Goal: Task Accomplishment & Management: Use online tool/utility

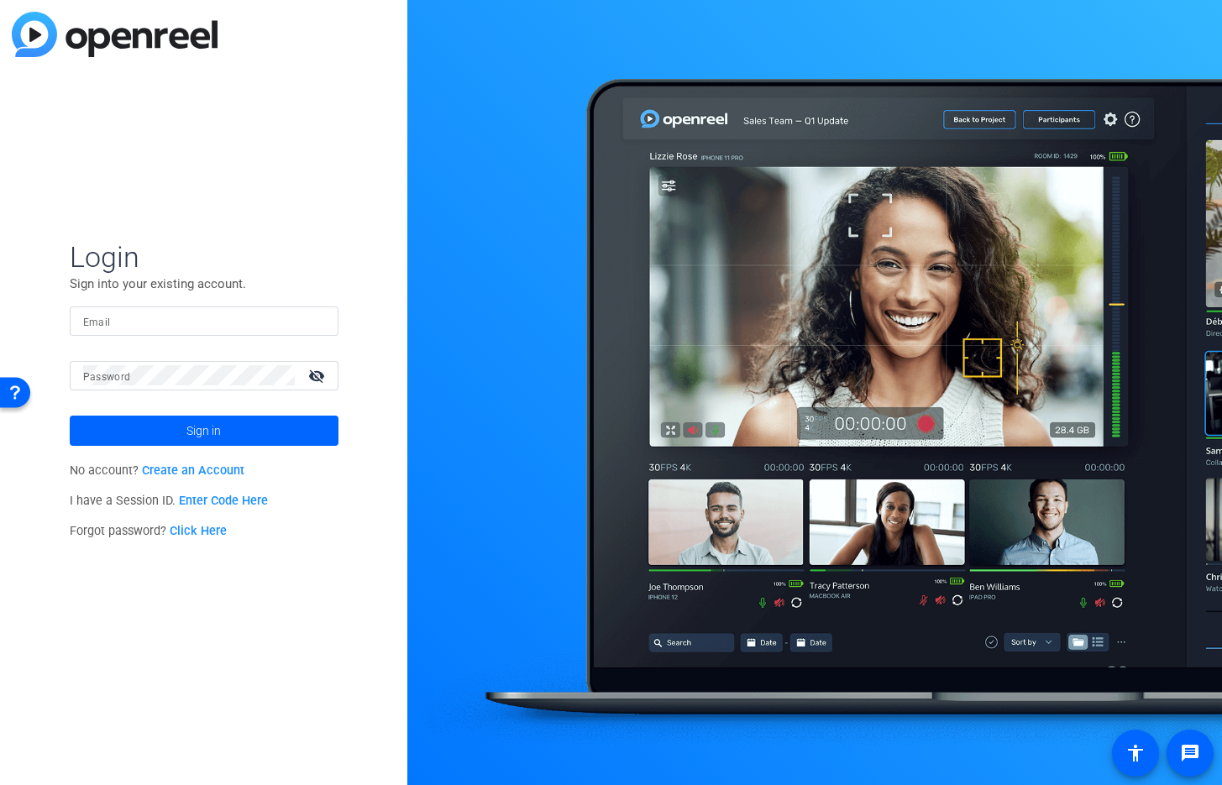
click at [129, 322] on input "Email" at bounding box center [204, 321] width 242 height 20
paste input "podcasts@advisory.com"
type input "podcasts@advisory.com"
click at [176, 430] on span at bounding box center [204, 431] width 269 height 40
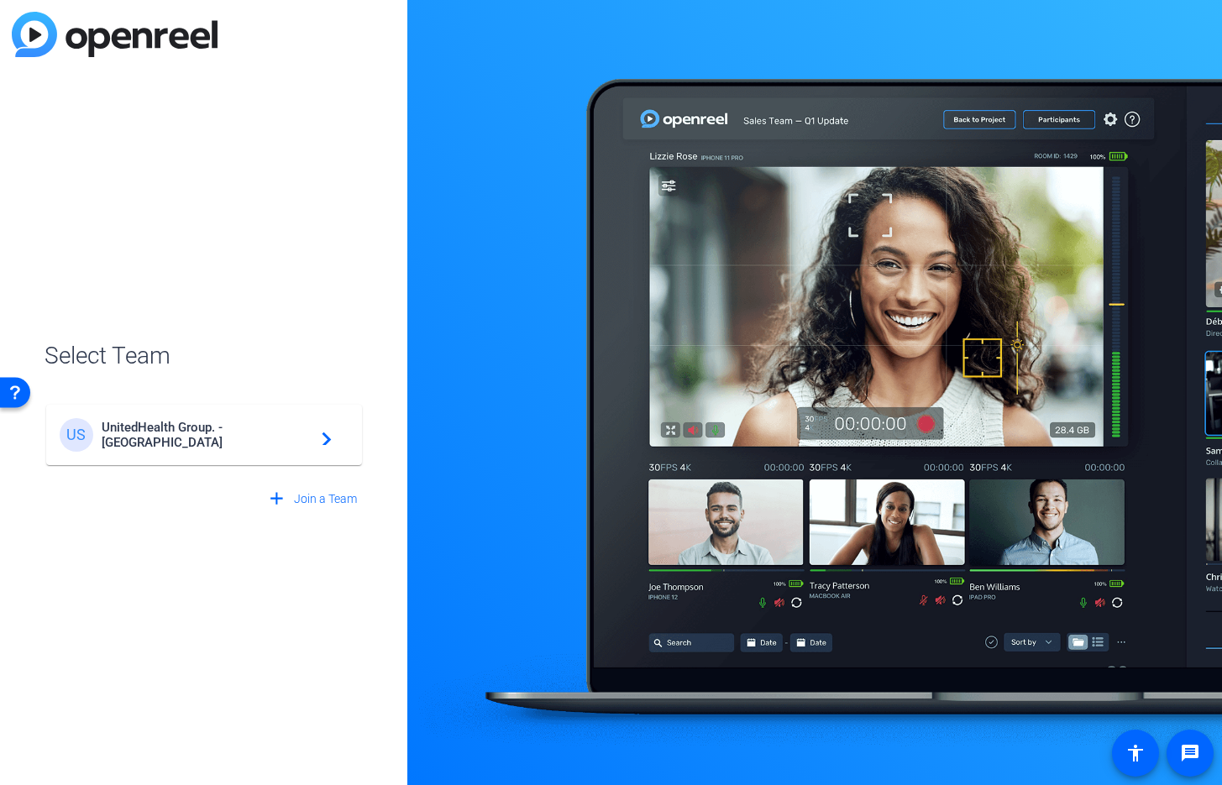
click at [94, 433] on div "US" at bounding box center [81, 435] width 42 height 34
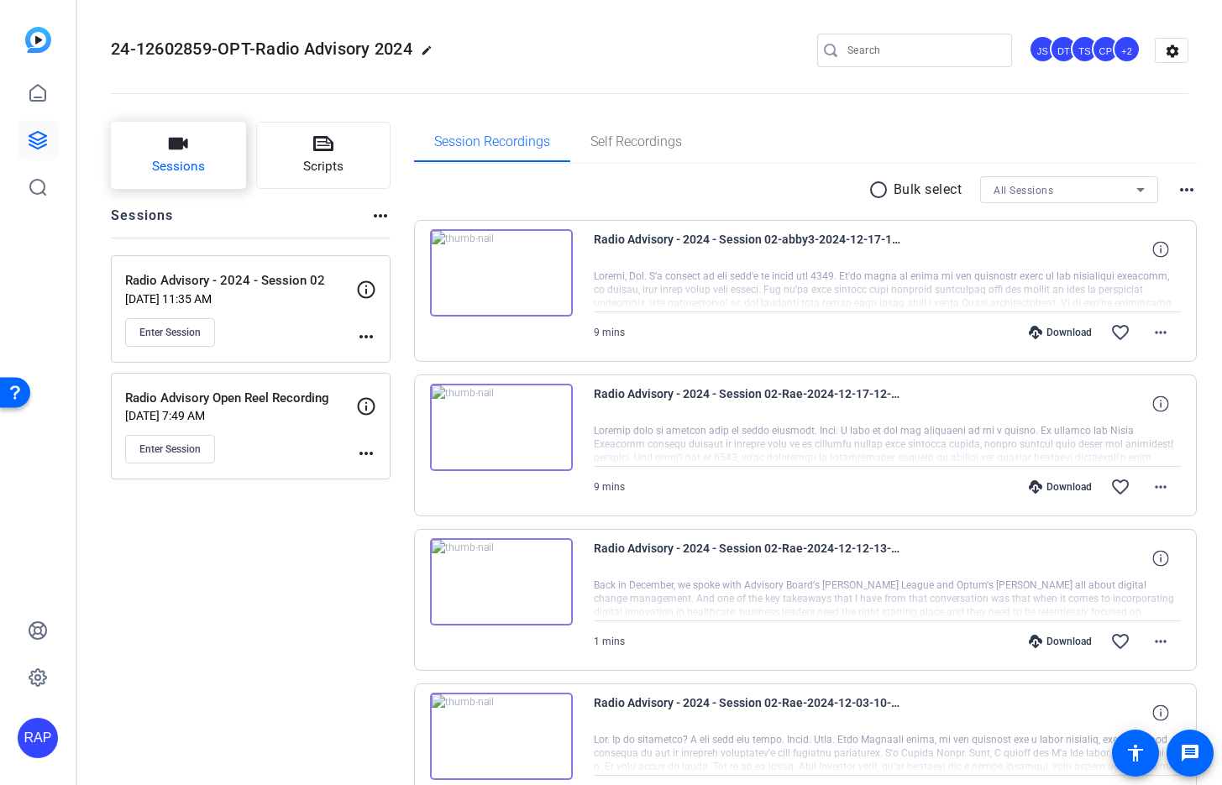
click at [194, 153] on button "Sessions" at bounding box center [178, 155] width 135 height 67
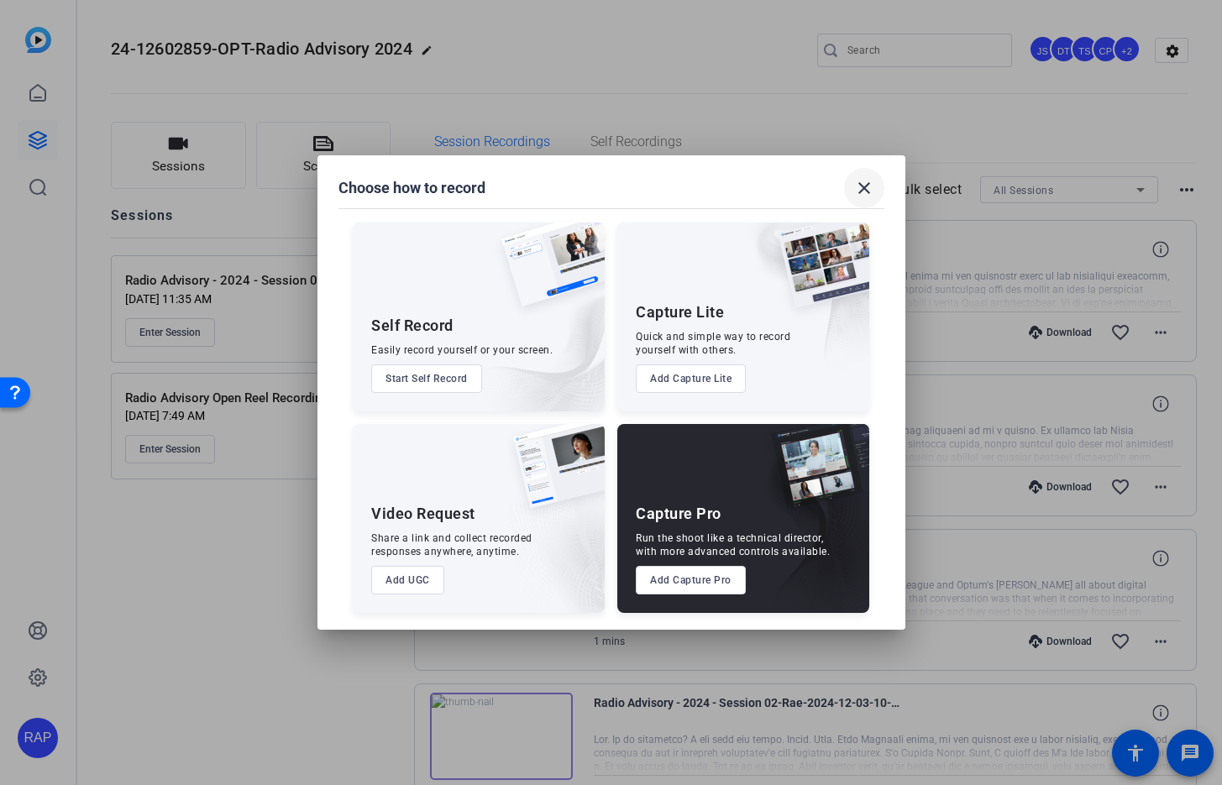
click at [865, 183] on mat-icon "close" at bounding box center [864, 188] width 20 height 20
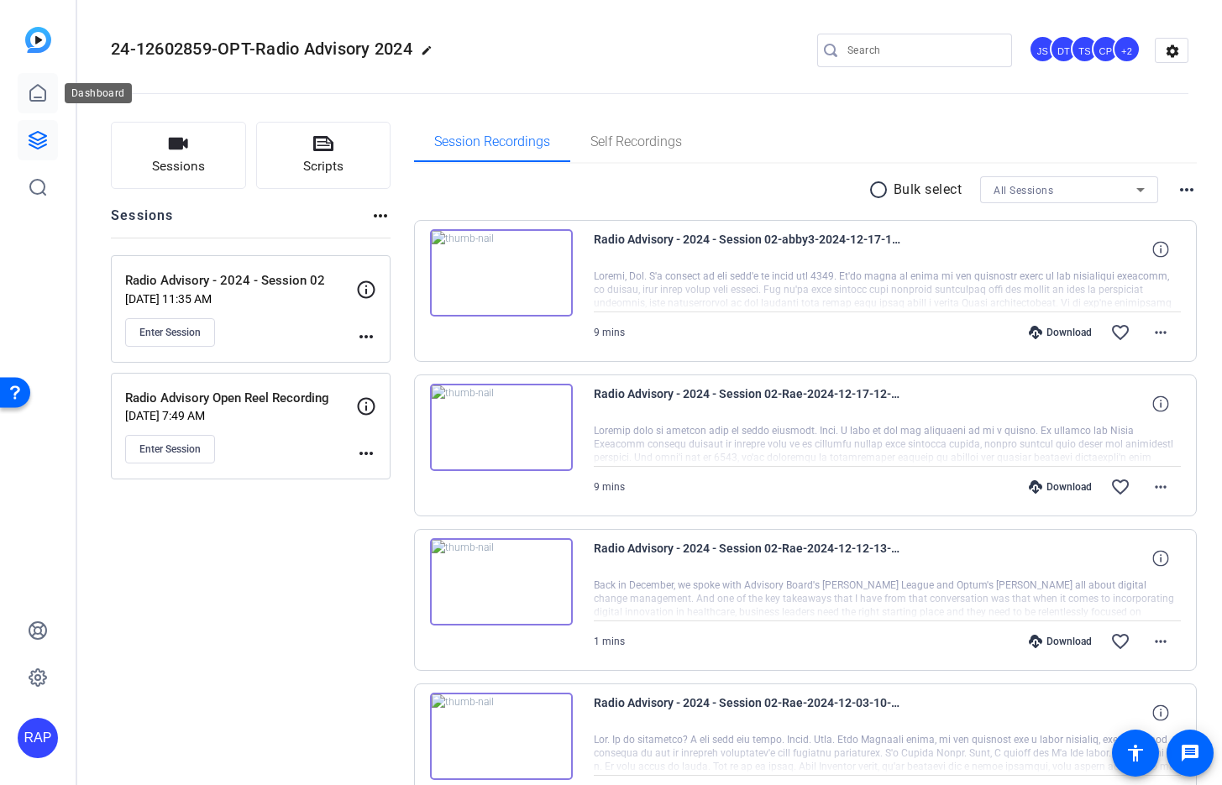
click at [39, 100] on icon at bounding box center [37, 93] width 15 height 16
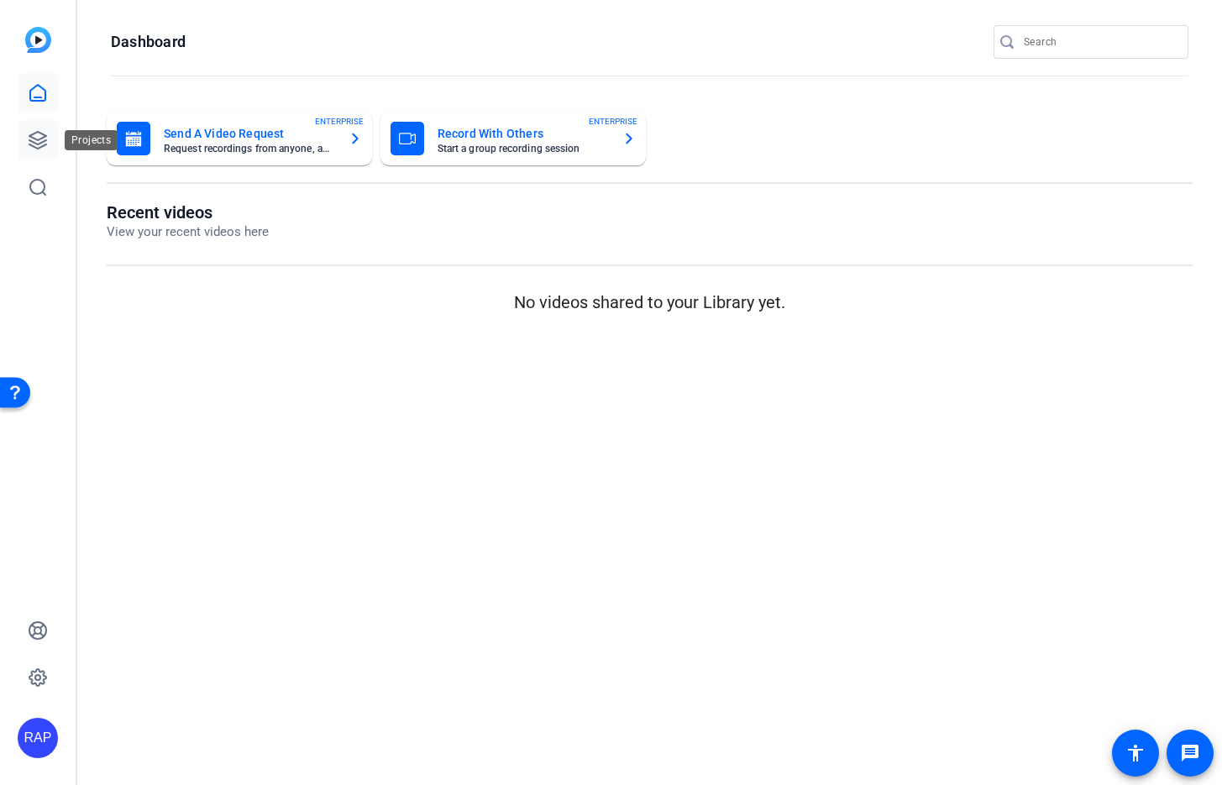
click at [41, 135] on icon at bounding box center [38, 140] width 20 height 20
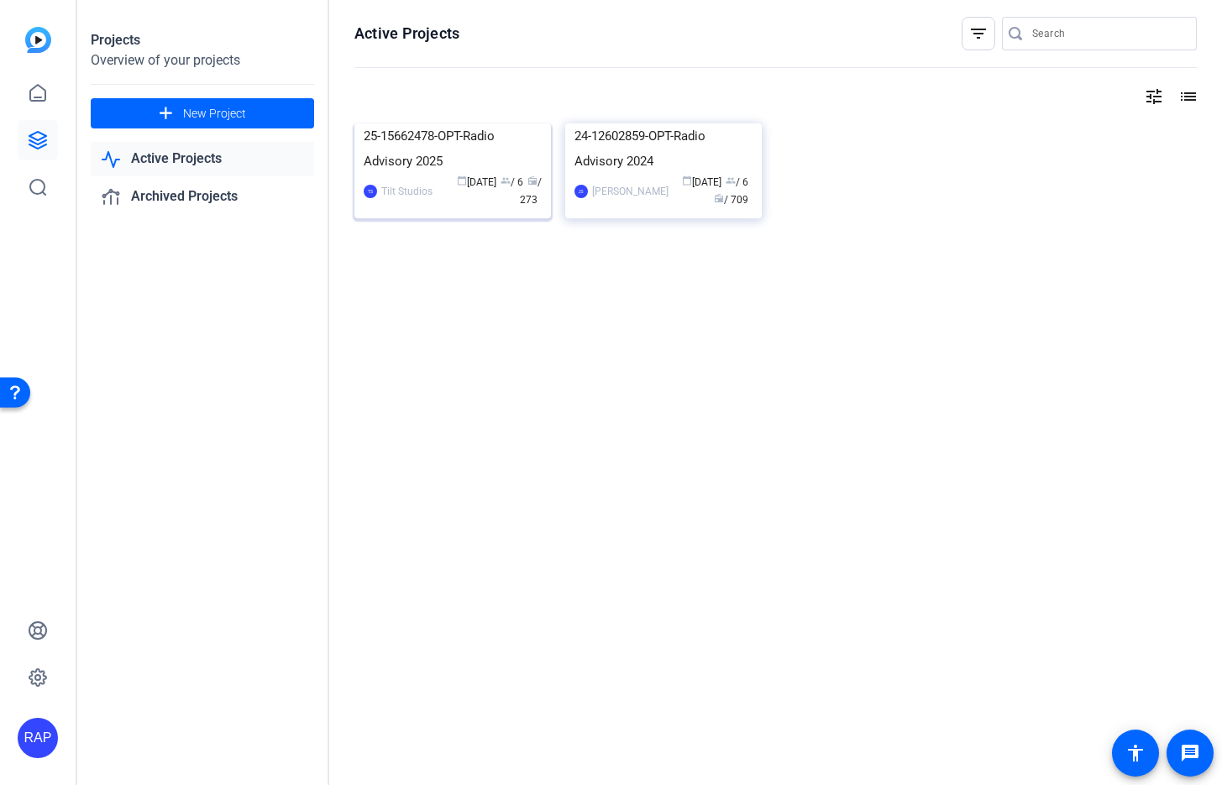
click at [437, 123] on img at bounding box center [453, 123] width 197 height 0
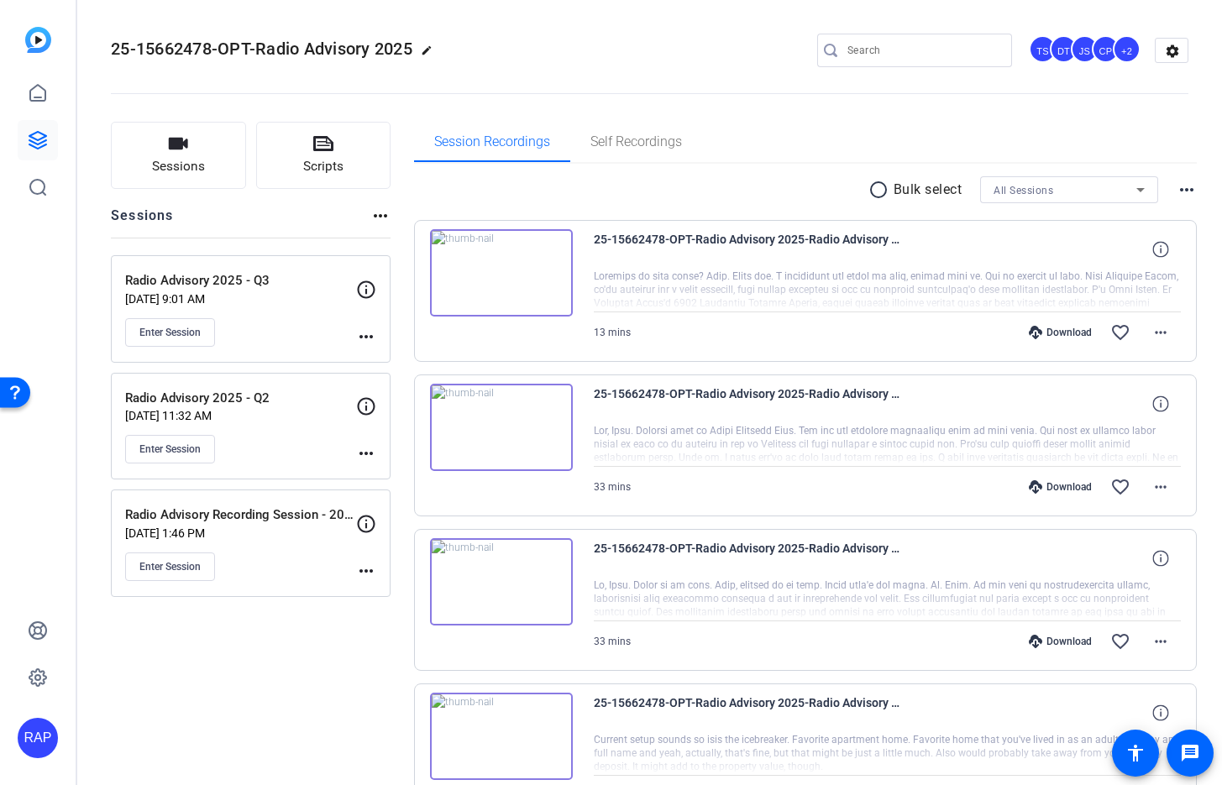
click at [250, 284] on p "Radio Advisory 2025 - Q3" at bounding box center [240, 280] width 231 height 19
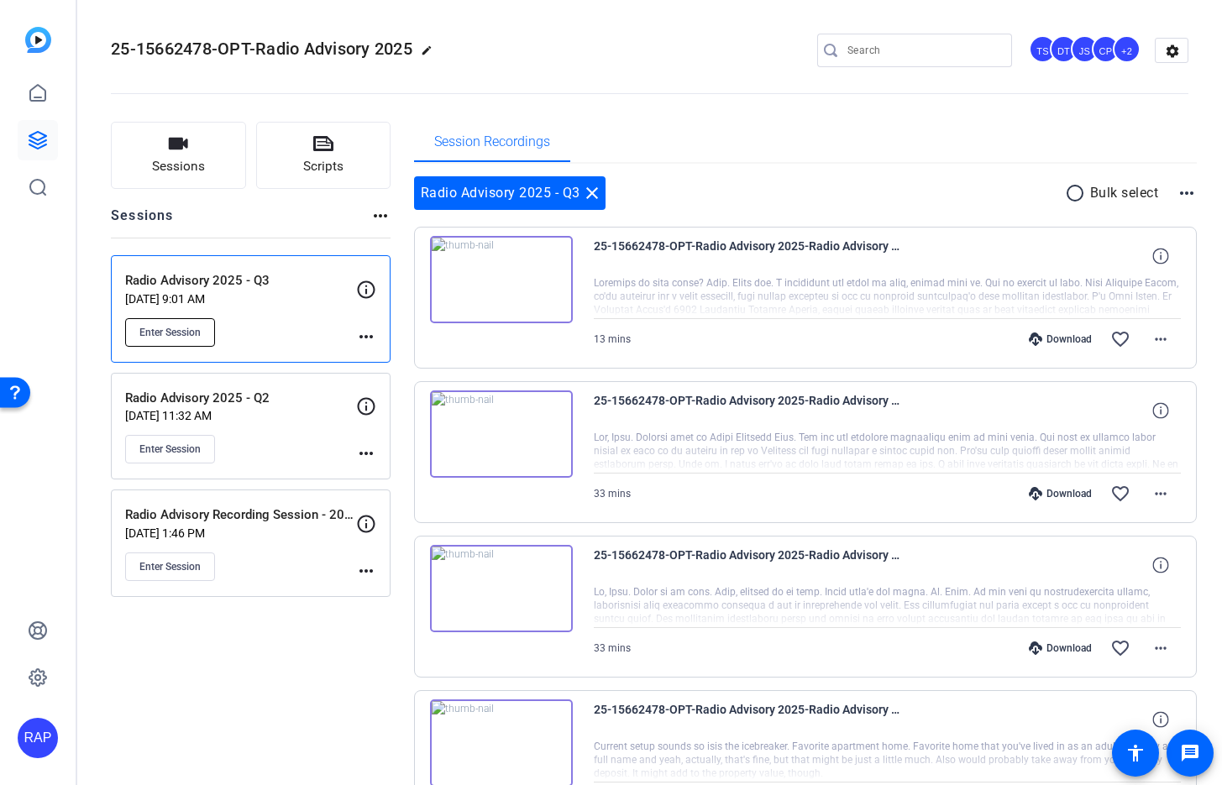
click at [182, 332] on span "Enter Session" at bounding box center [169, 332] width 61 height 13
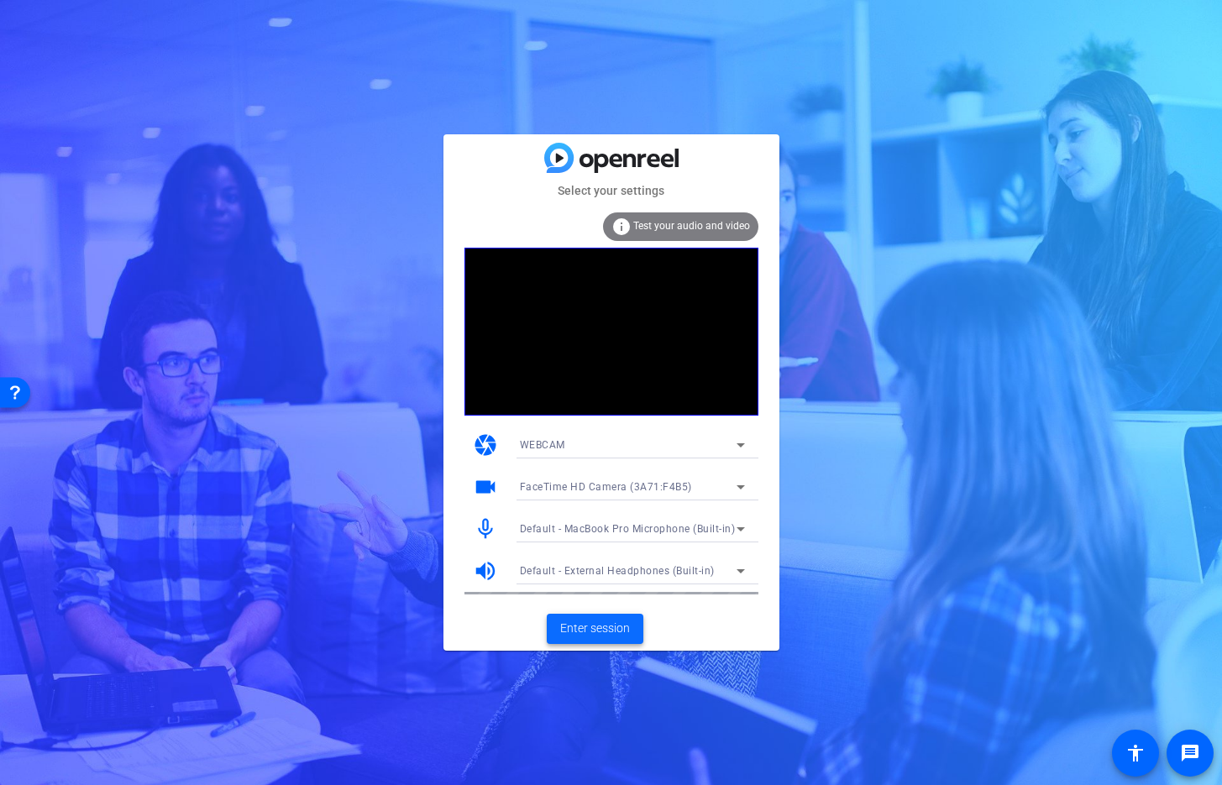
click at [598, 625] on span "Enter session" at bounding box center [595, 629] width 70 height 18
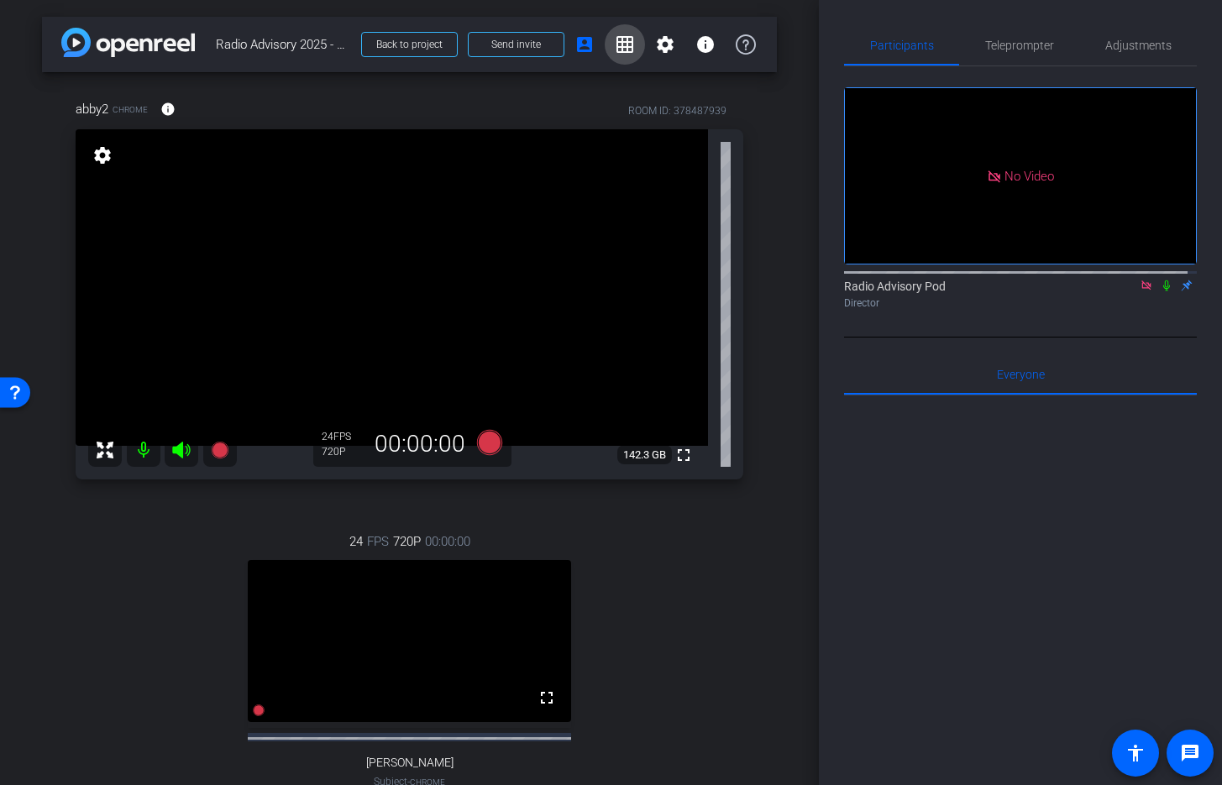
click at [632, 39] on span at bounding box center [625, 44] width 40 height 40
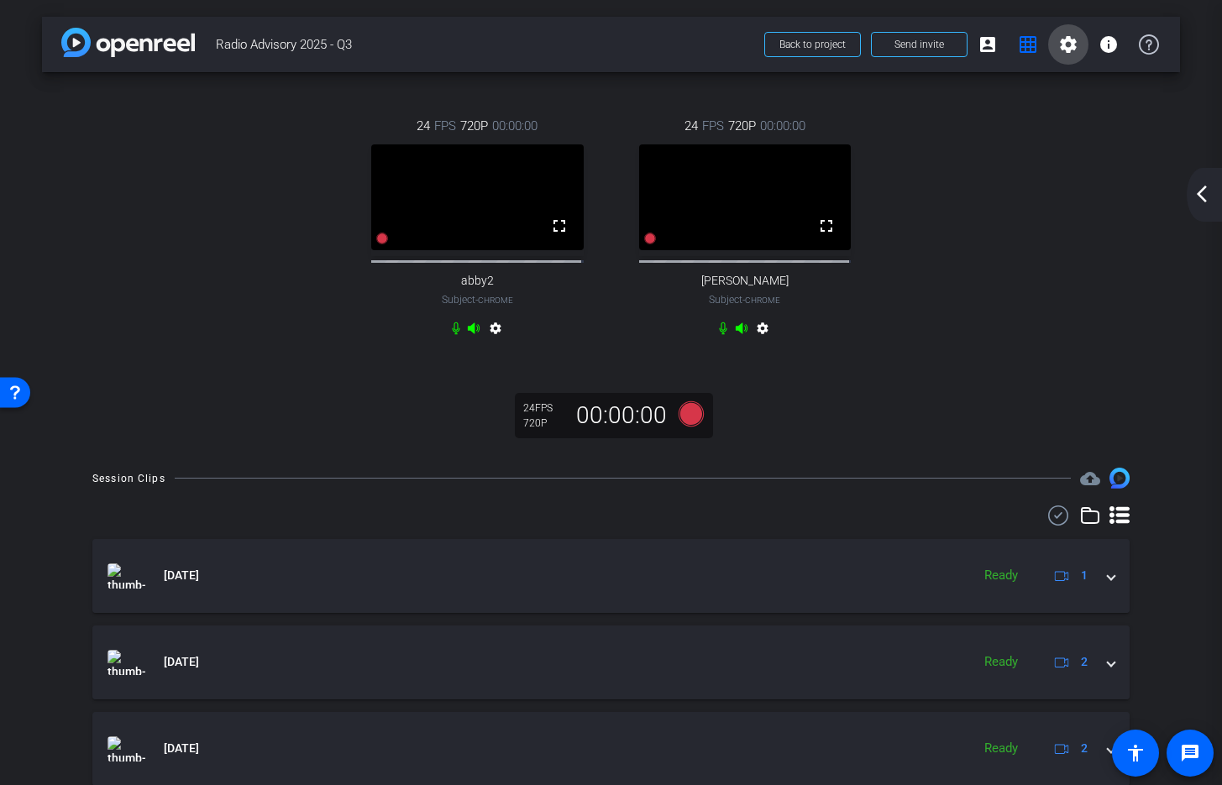
click at [1059, 41] on mat-icon "settings" at bounding box center [1069, 44] width 20 height 20
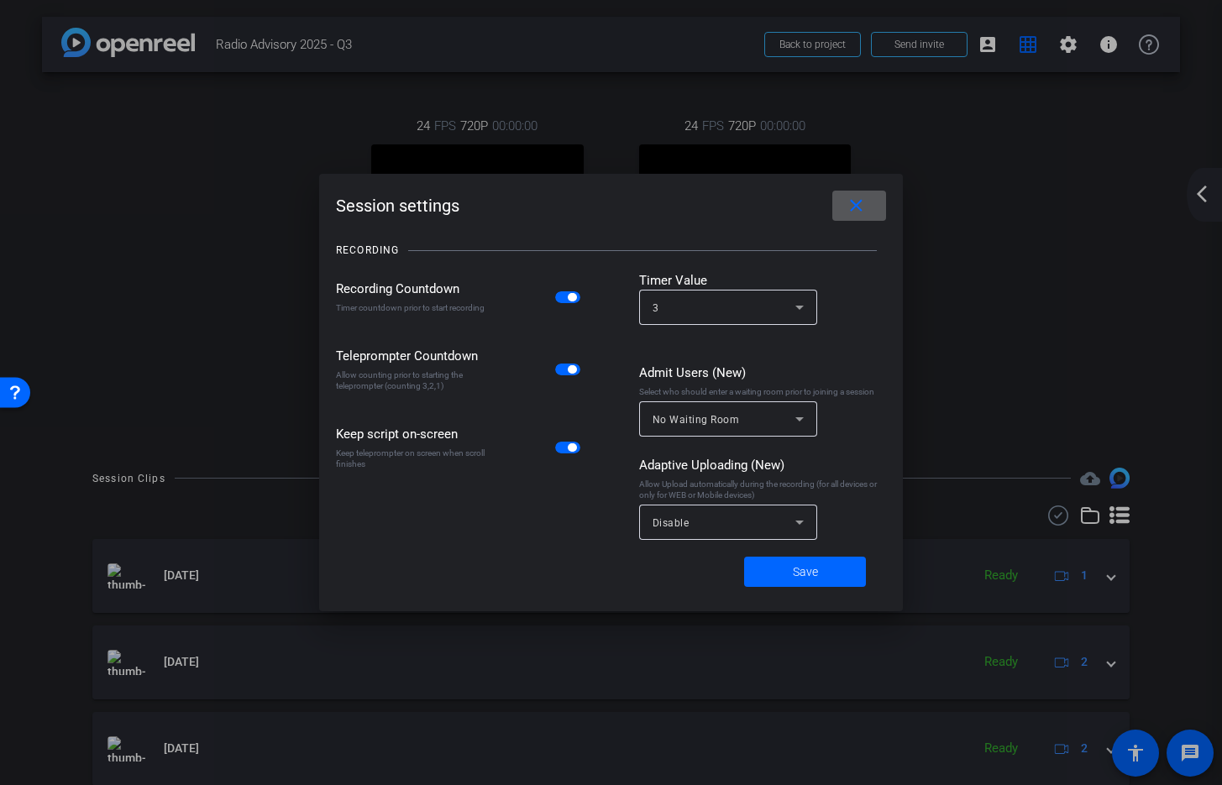
click at [855, 202] on mat-icon "close" at bounding box center [856, 206] width 21 height 21
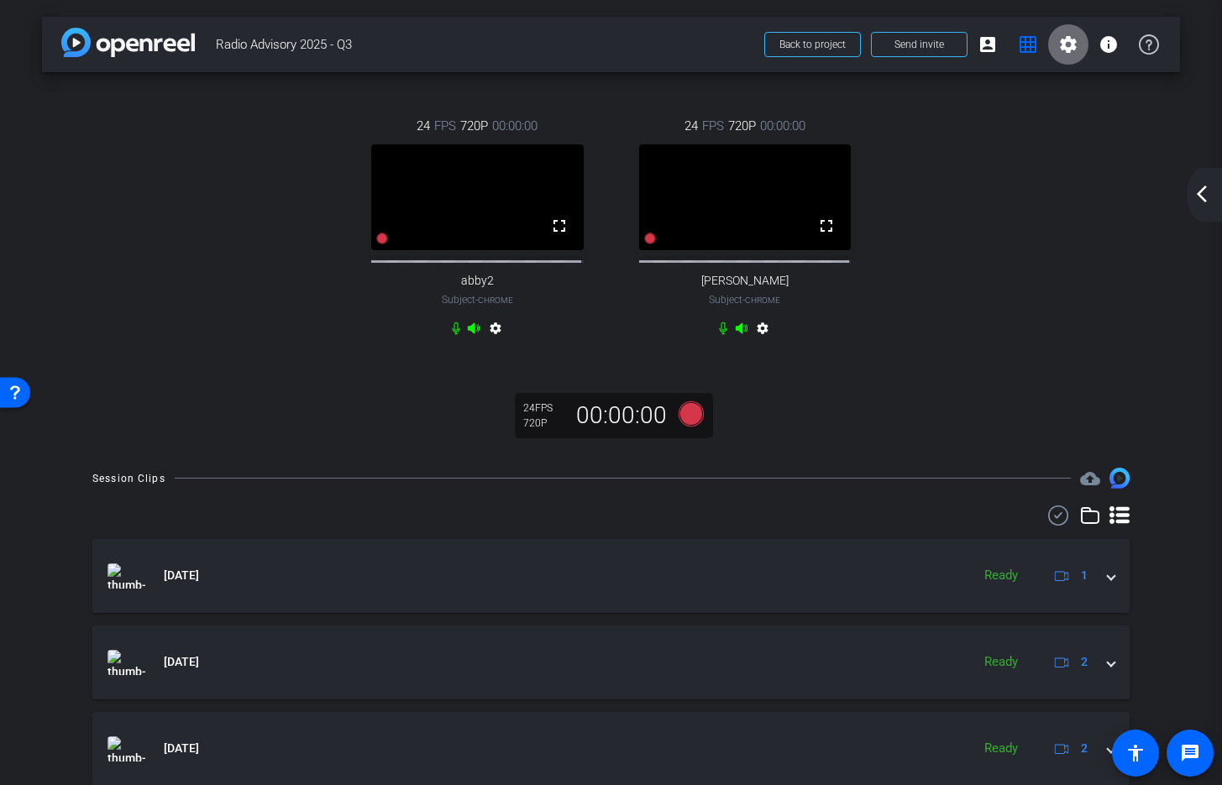
click at [1066, 42] on mat-icon "settings" at bounding box center [1069, 44] width 20 height 20
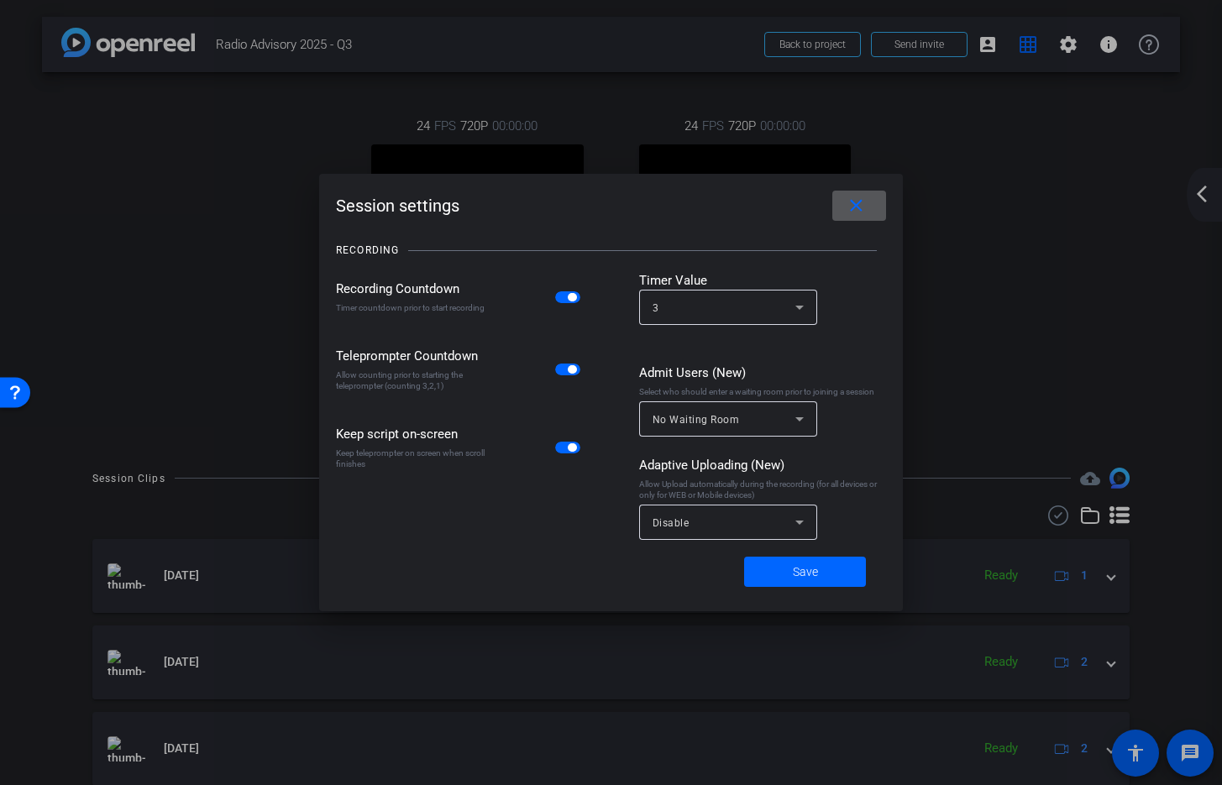
click at [846, 208] on mat-icon "close" at bounding box center [856, 206] width 21 height 21
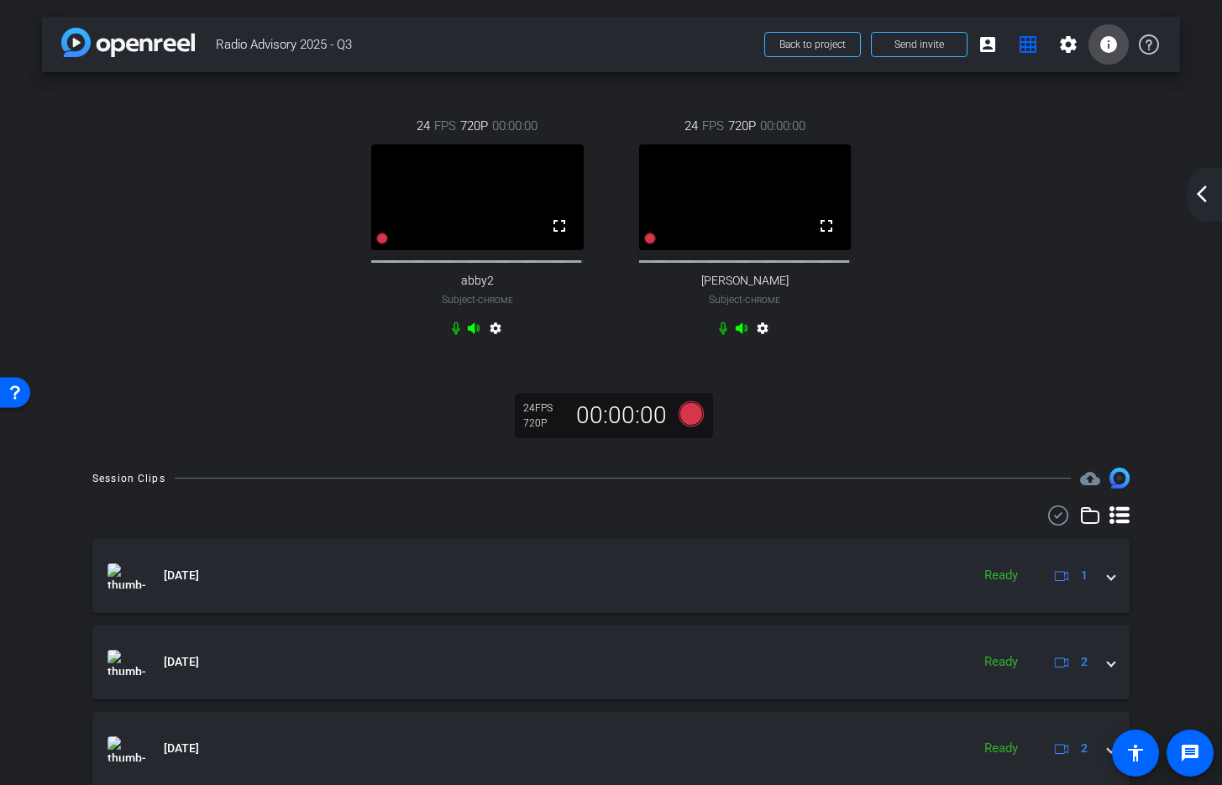
click at [1101, 48] on mat-icon "info" at bounding box center [1109, 44] width 20 height 20
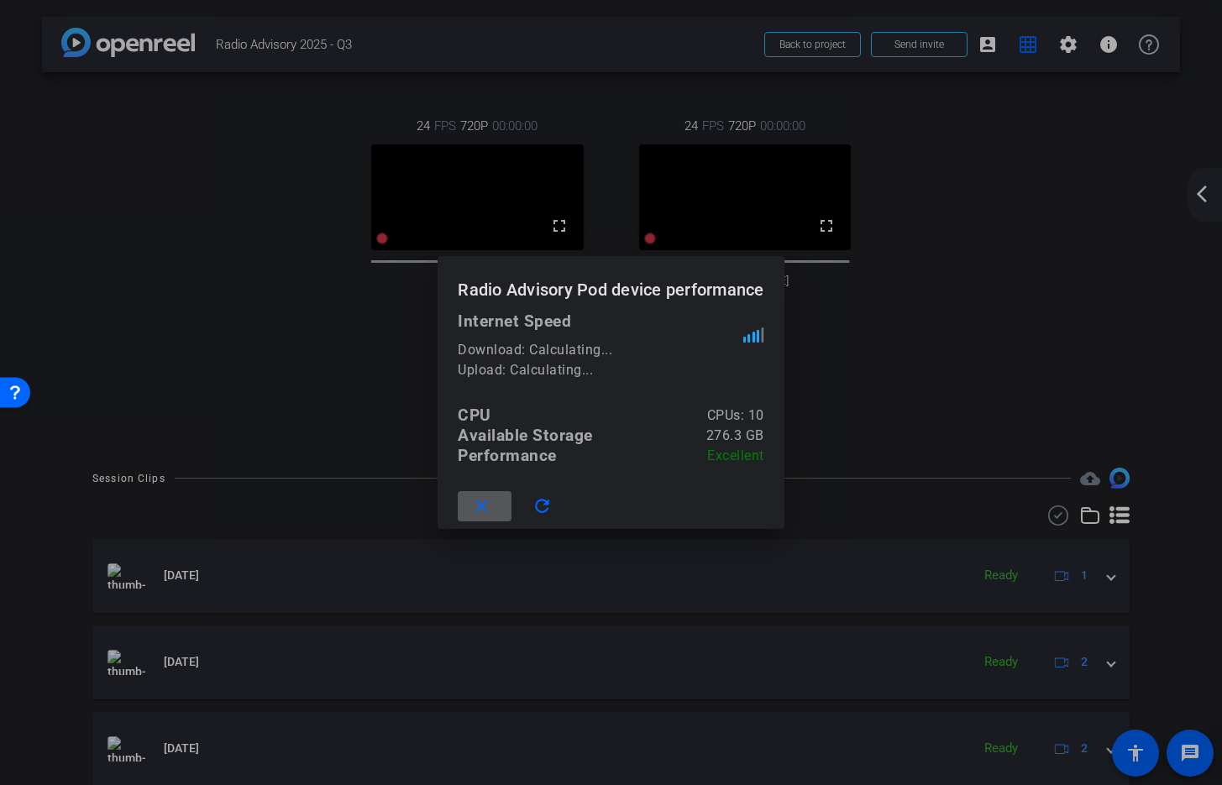
click at [475, 512] on mat-icon "close" at bounding box center [481, 507] width 21 height 21
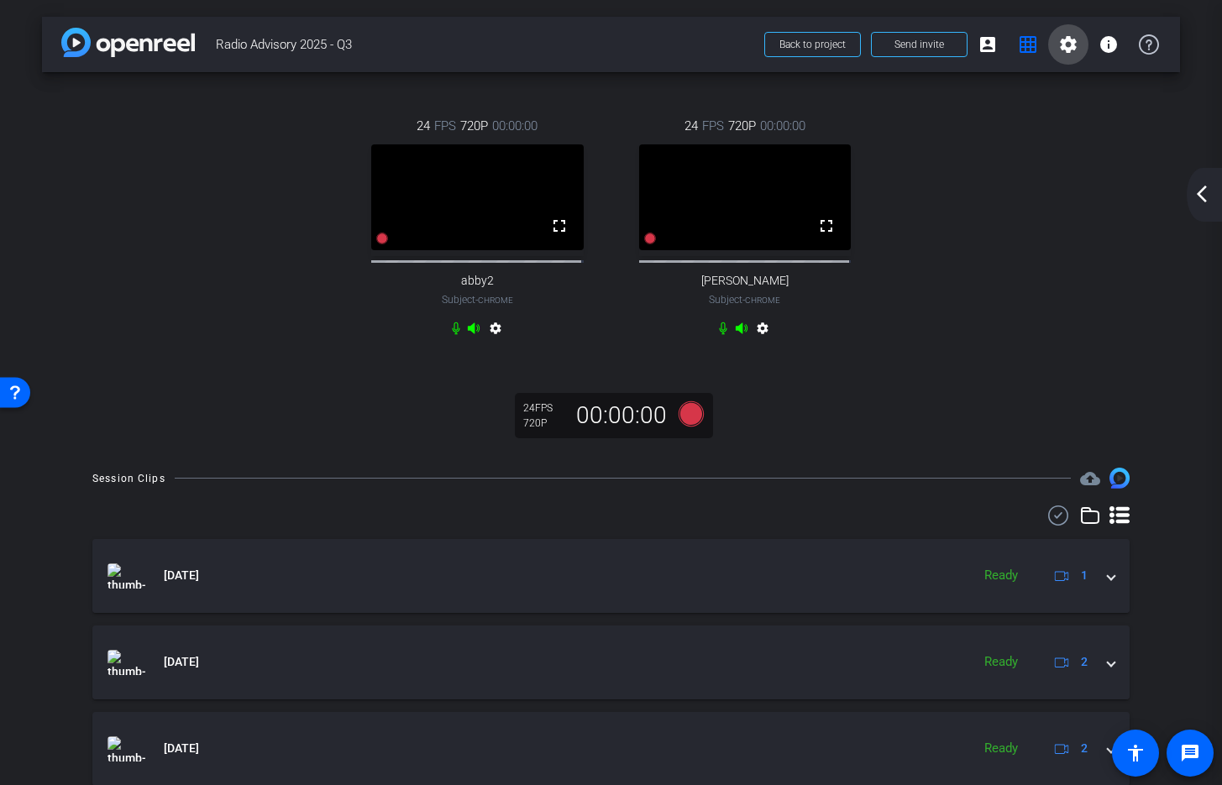
click at [1059, 47] on mat-icon "settings" at bounding box center [1069, 44] width 20 height 20
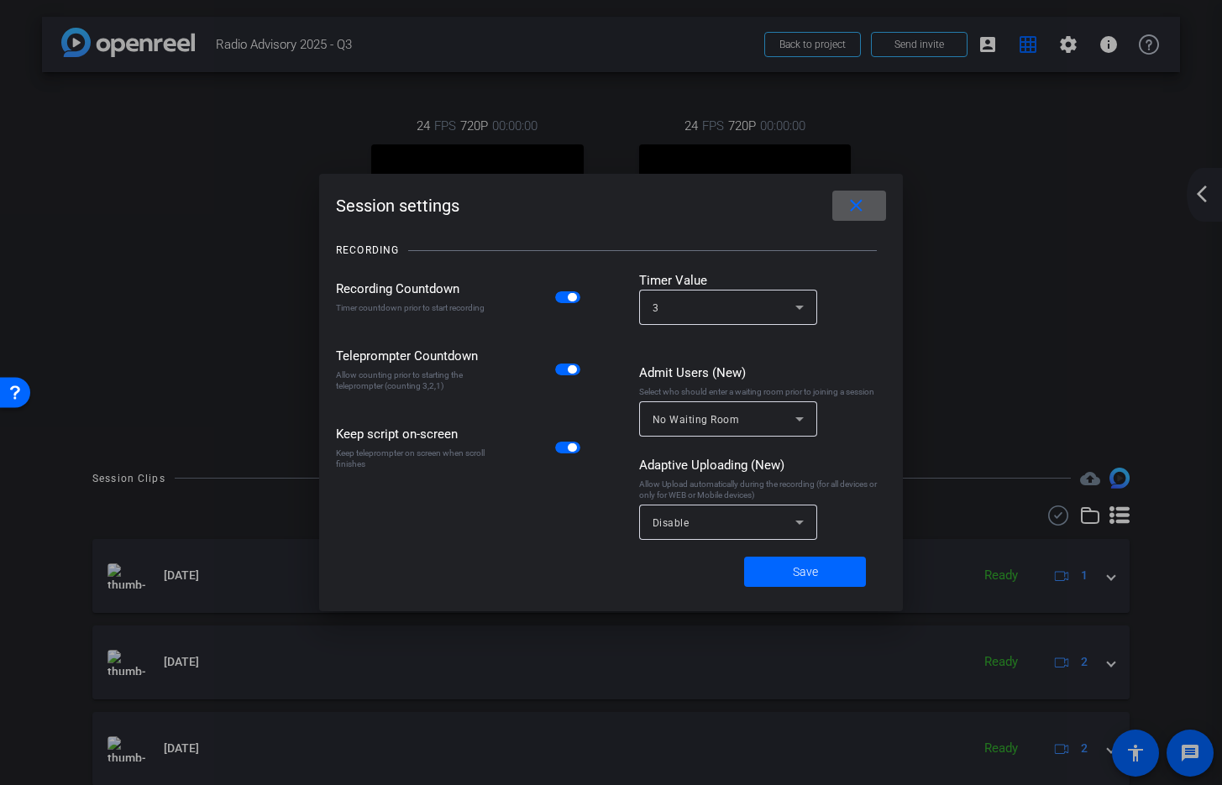
click at [689, 308] on div "3" at bounding box center [724, 307] width 143 height 21
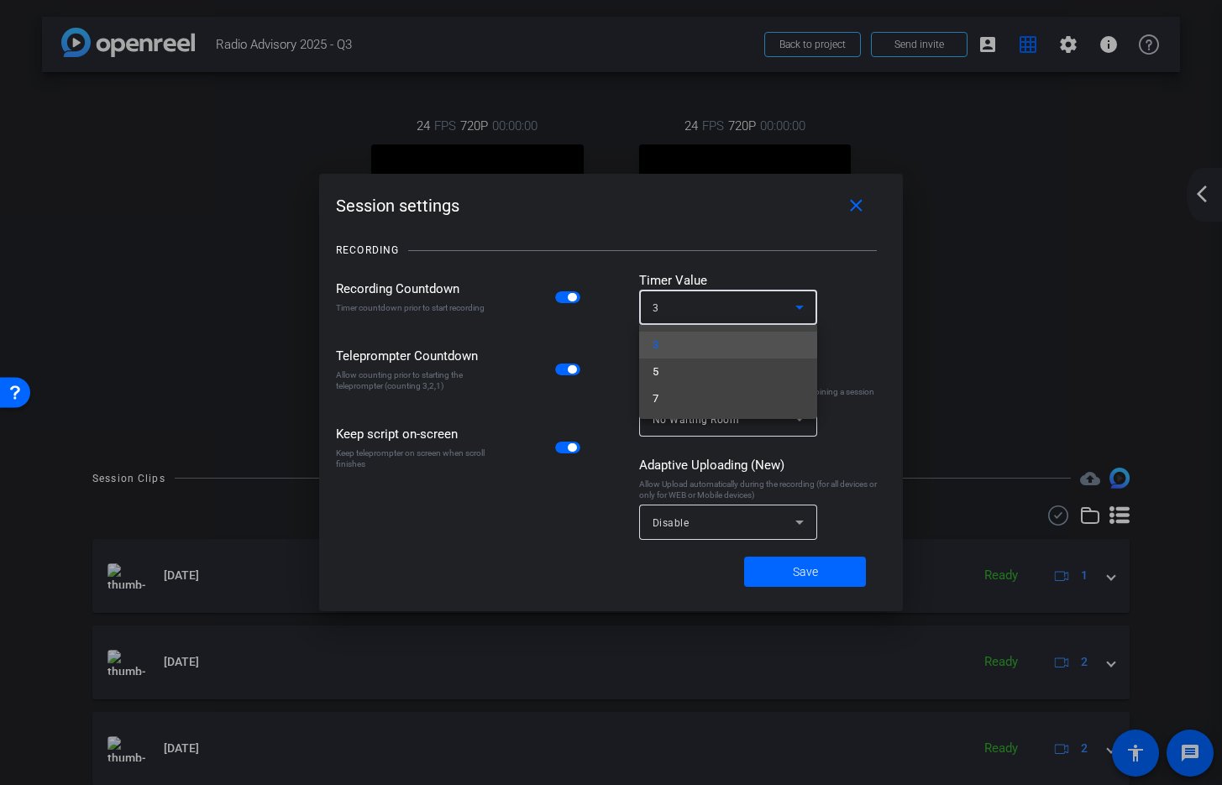
click at [884, 242] on div at bounding box center [611, 392] width 1222 height 785
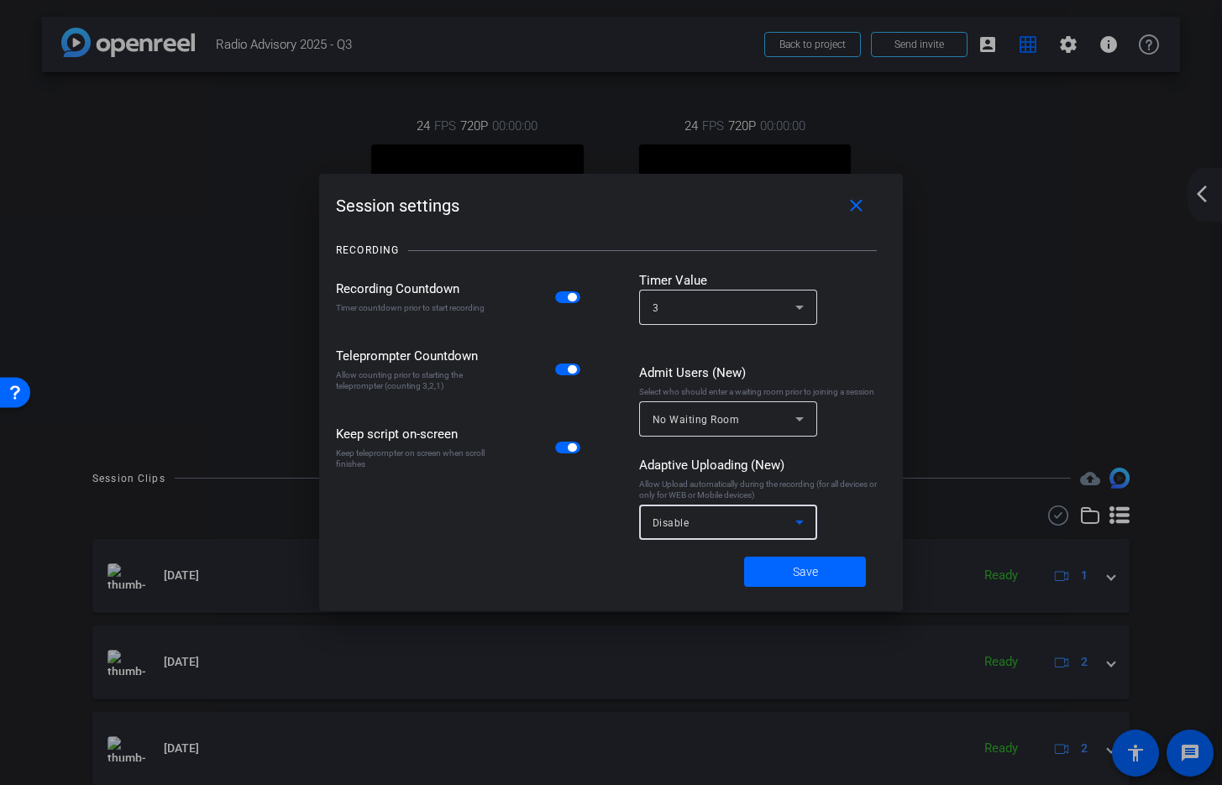
click at [729, 523] on div "Disable" at bounding box center [724, 522] width 143 height 21
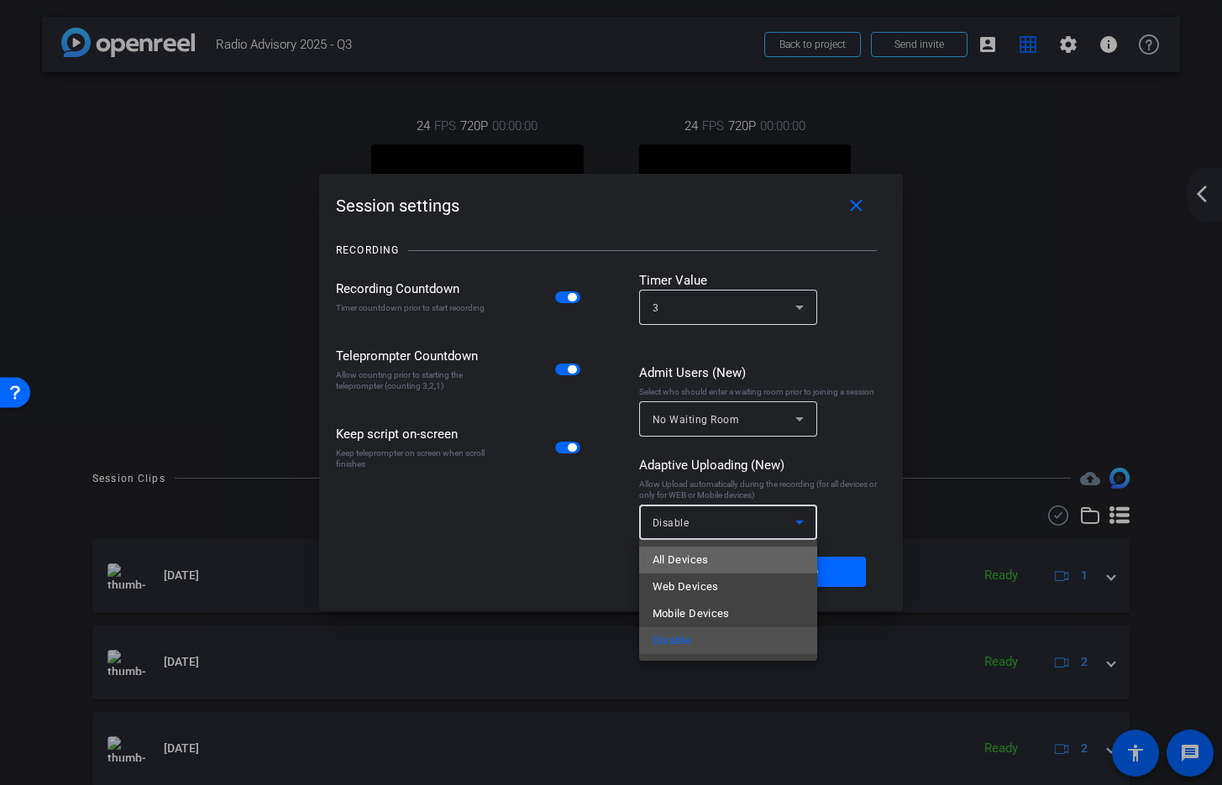
click at [717, 561] on mat-option "All Devices" at bounding box center [728, 560] width 178 height 27
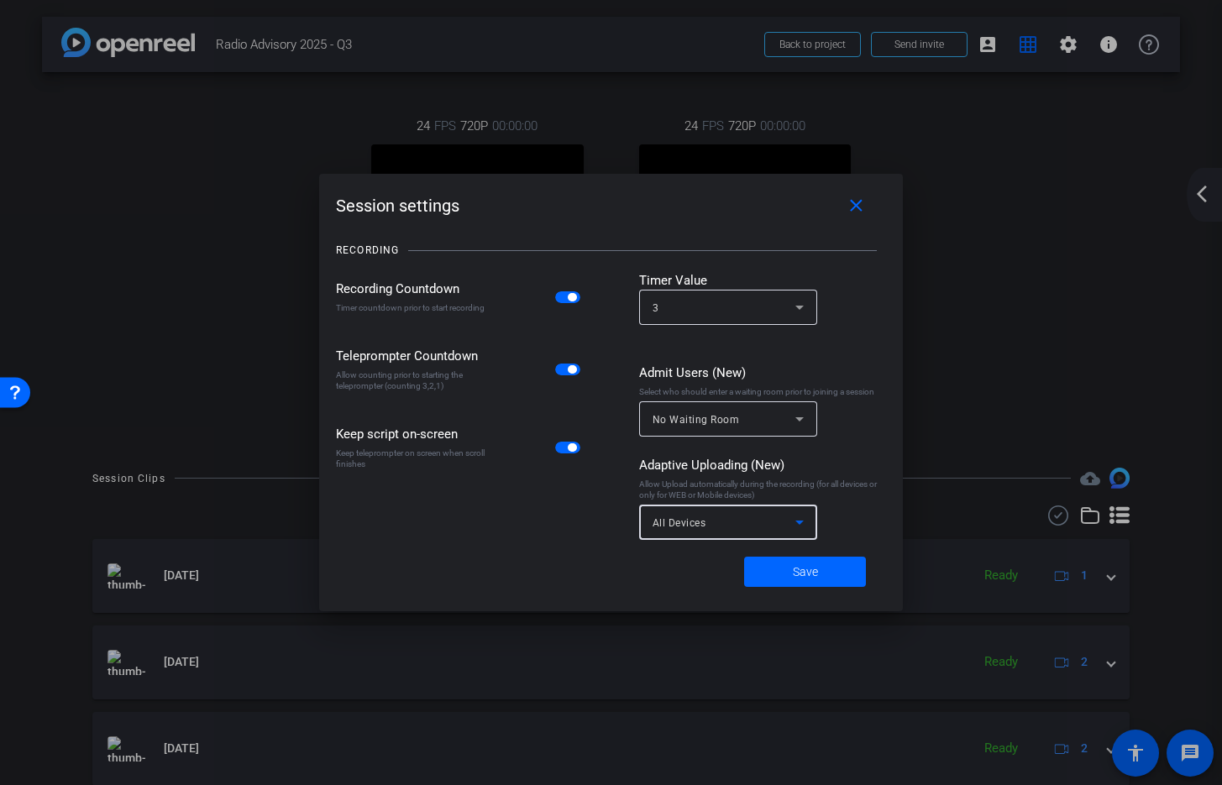
click at [722, 525] on div "All Devices" at bounding box center [724, 522] width 143 height 21
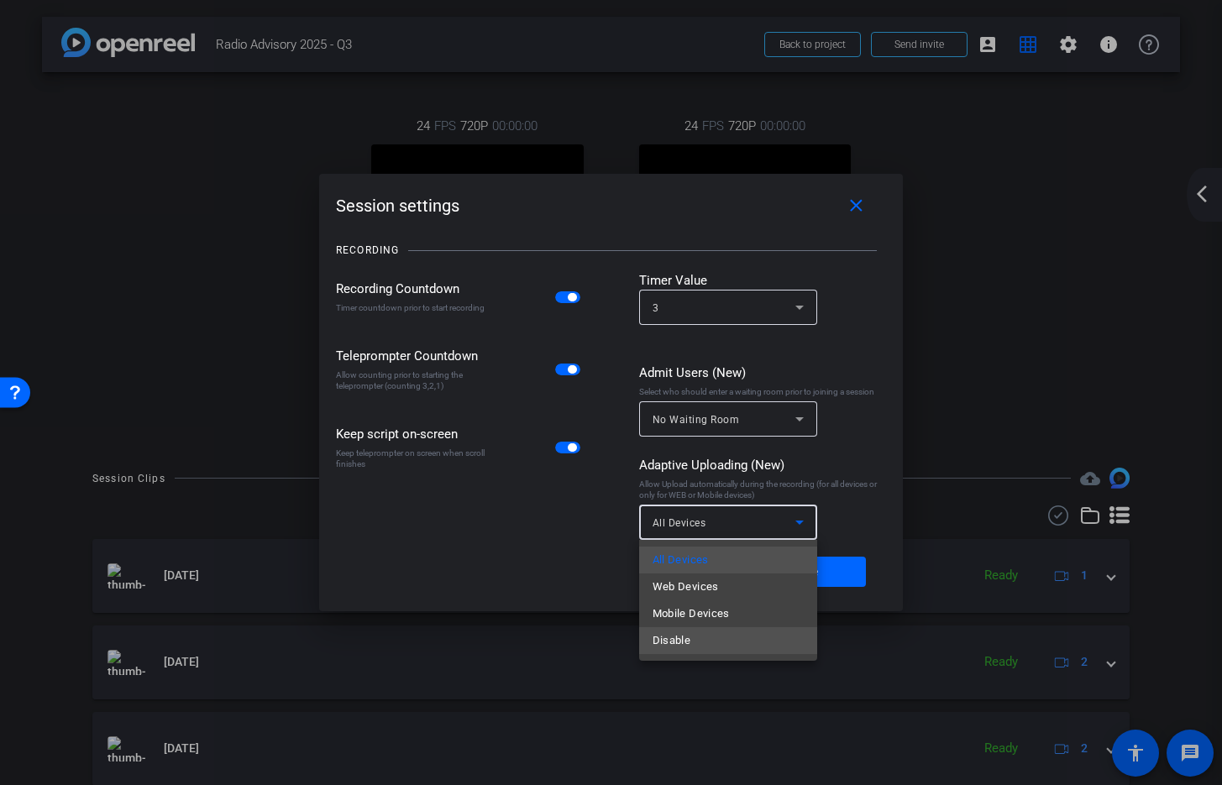
click at [693, 644] on mat-option "Disable" at bounding box center [728, 641] width 178 height 27
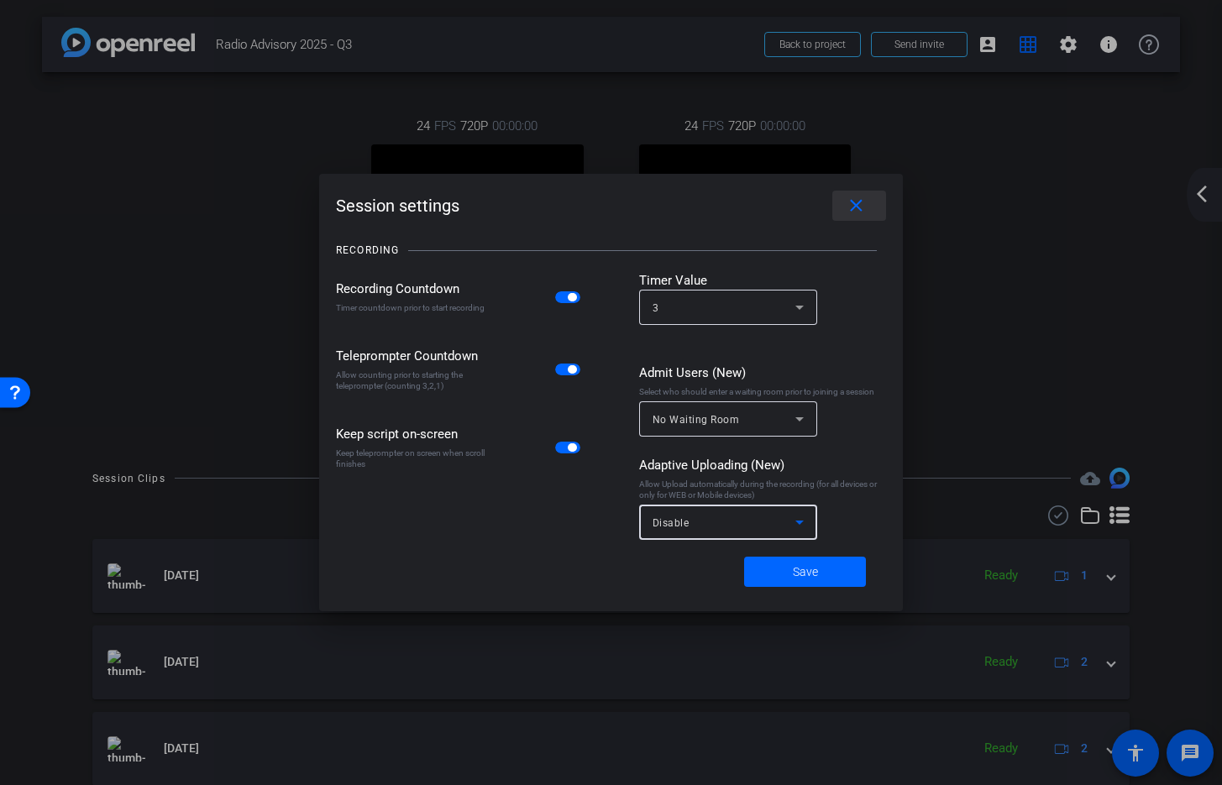
click at [858, 207] on mat-icon "close" at bounding box center [856, 206] width 21 height 21
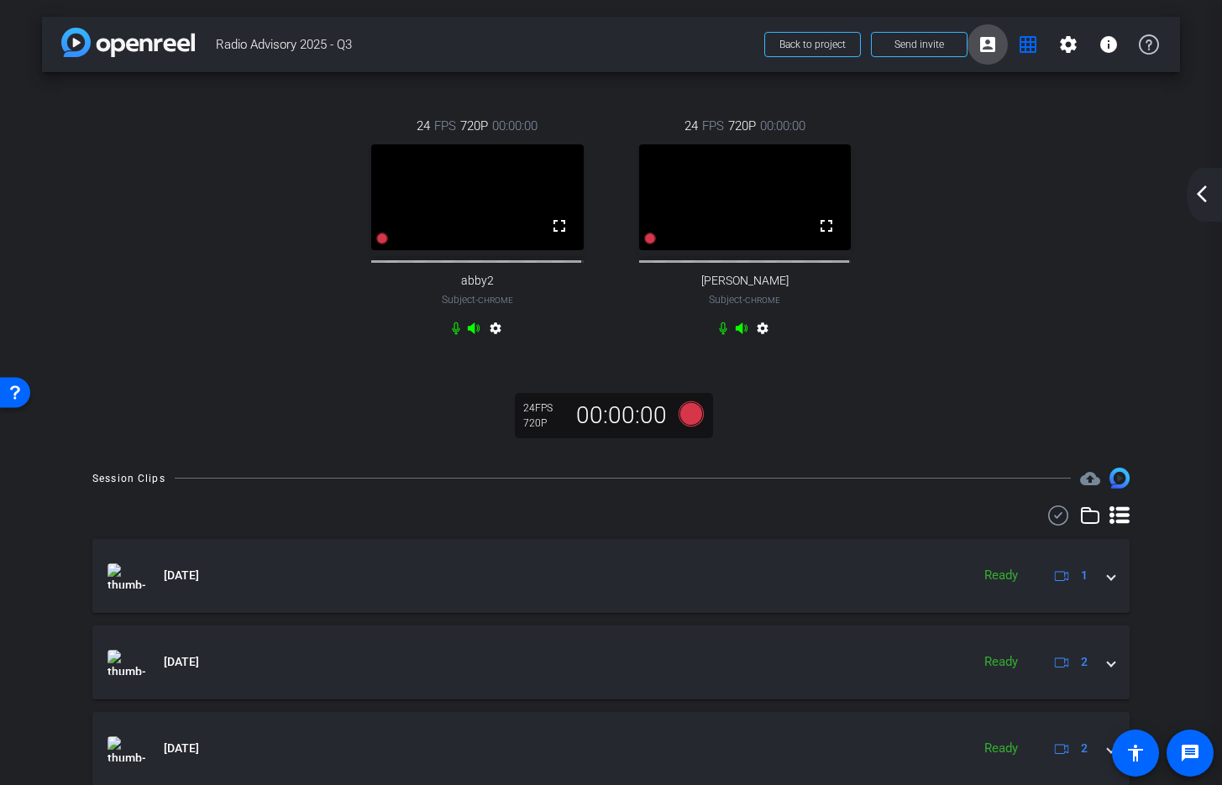
click at [984, 44] on mat-icon "account_box" at bounding box center [988, 44] width 20 height 20
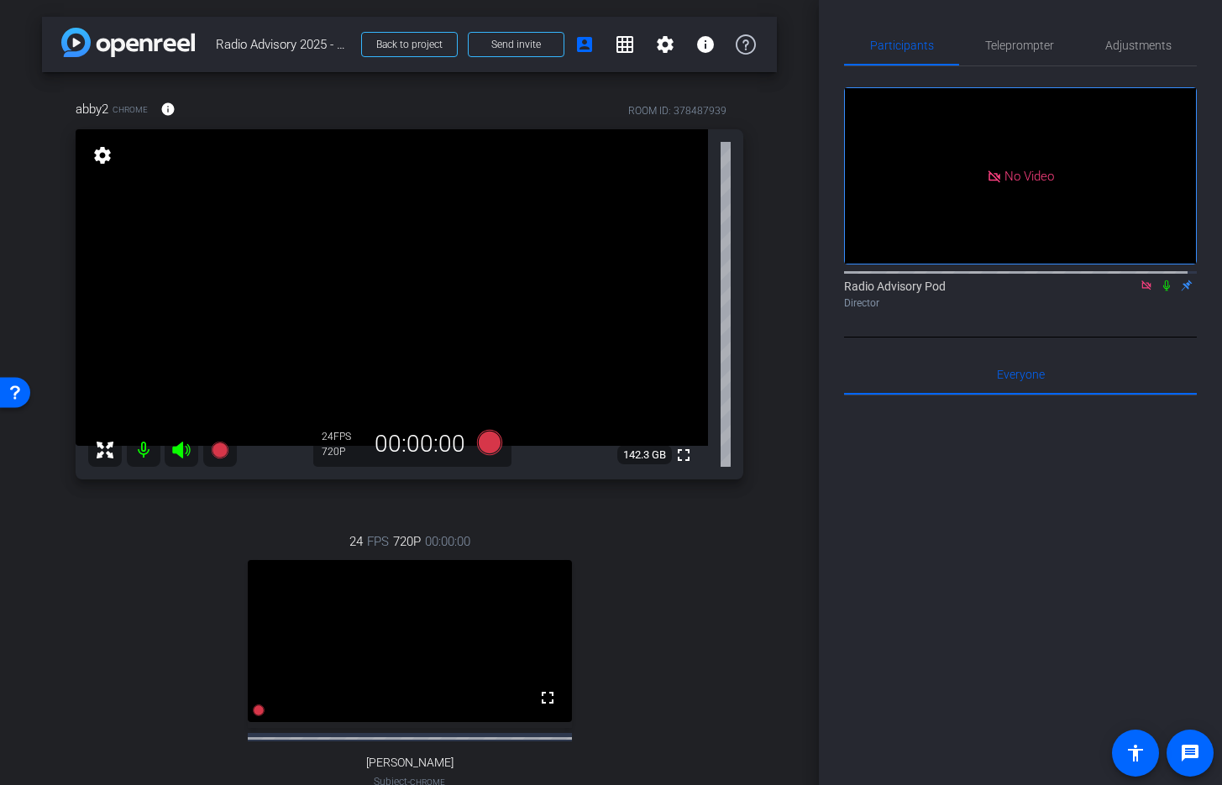
click at [1142, 290] on icon at bounding box center [1146, 285] width 9 height 9
click at [615, 50] on mat-icon "grid_on" at bounding box center [625, 44] width 20 height 20
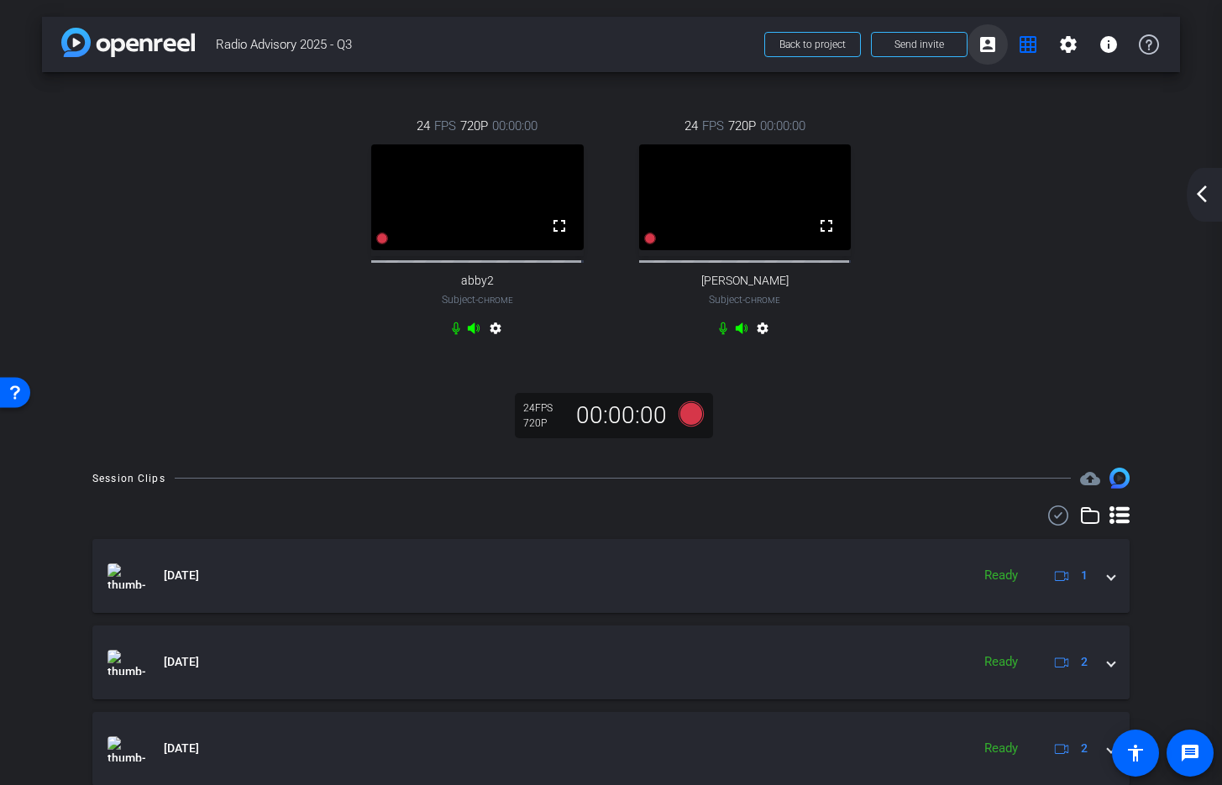
click at [982, 44] on mat-icon "account_box" at bounding box center [988, 44] width 20 height 20
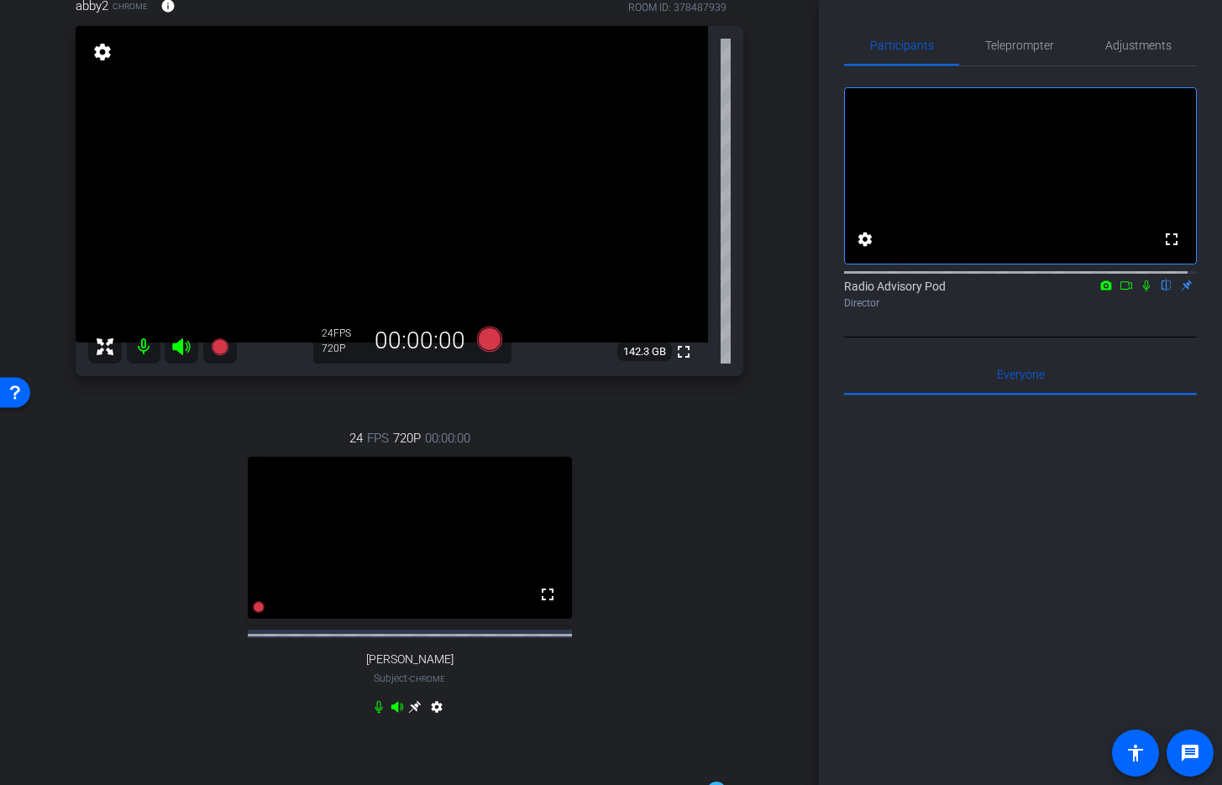
scroll to position [108, 0]
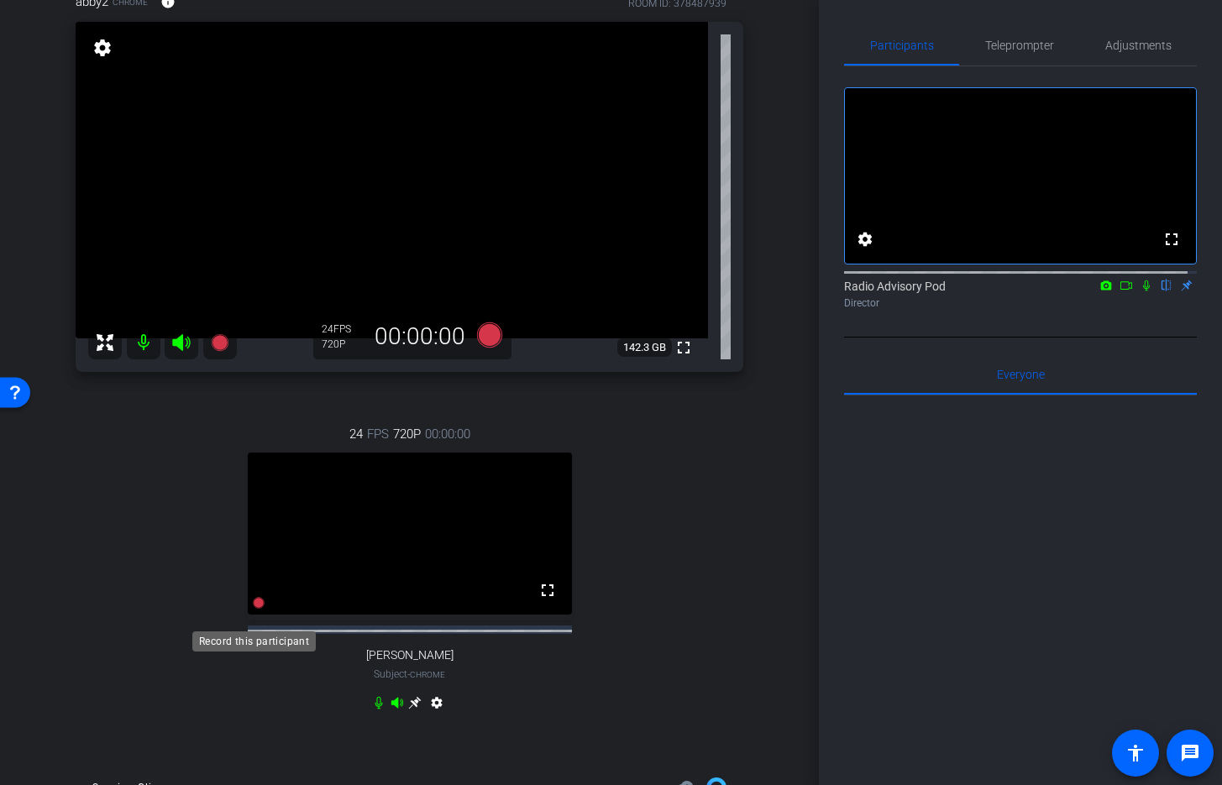
click at [253, 610] on icon at bounding box center [259, 604] width 12 height 12
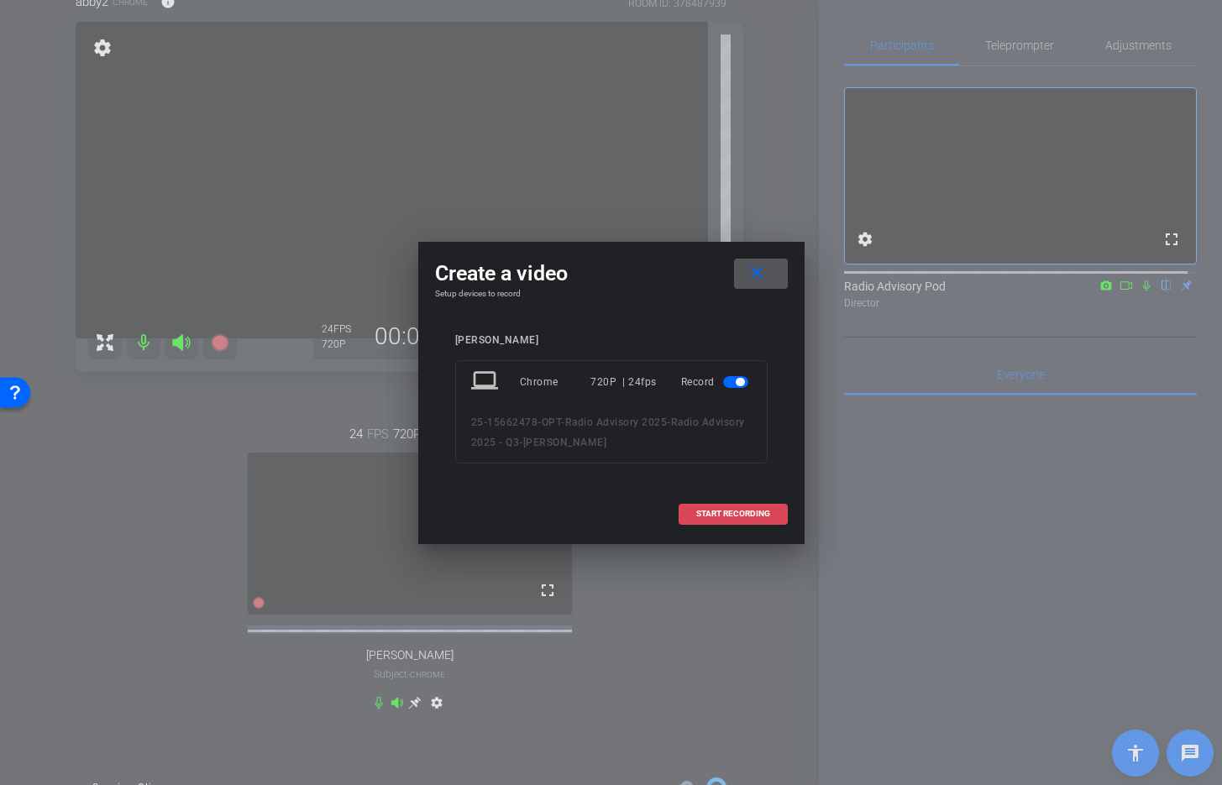
click at [726, 512] on span "START RECORDING" at bounding box center [733, 514] width 74 height 8
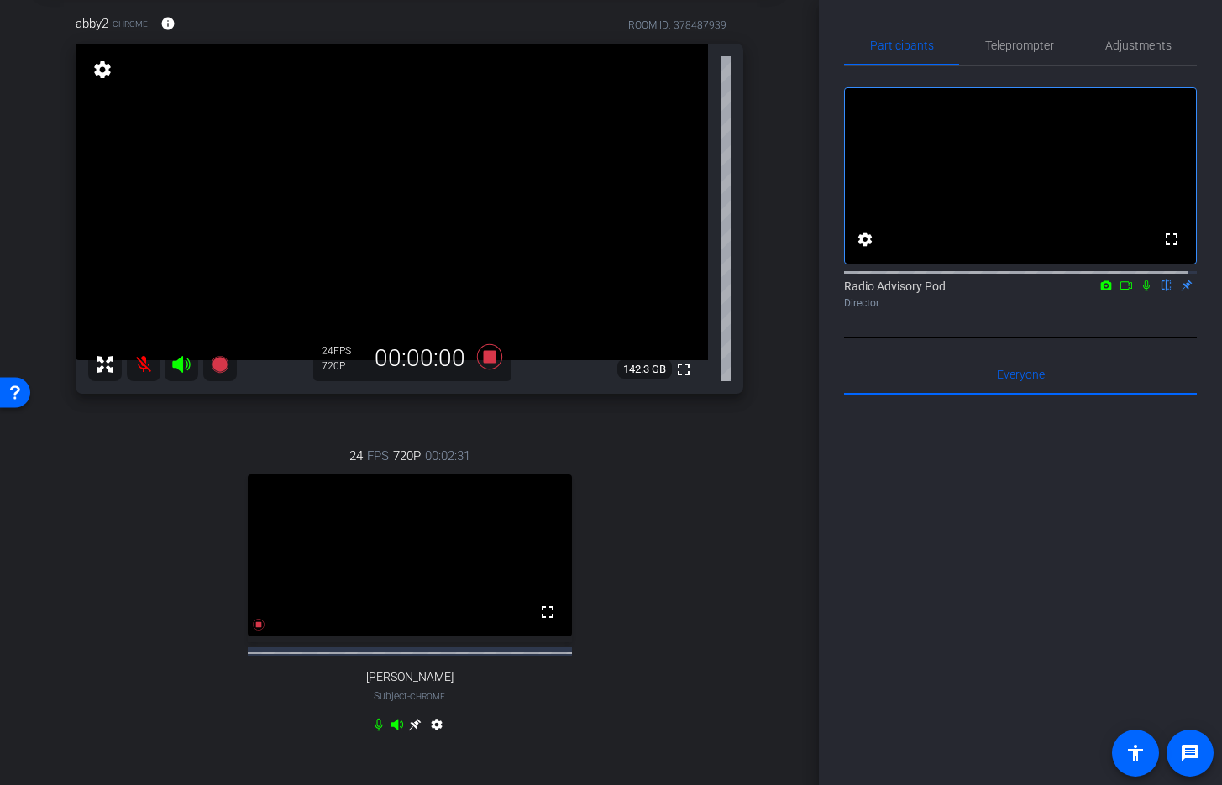
scroll to position [88, 0]
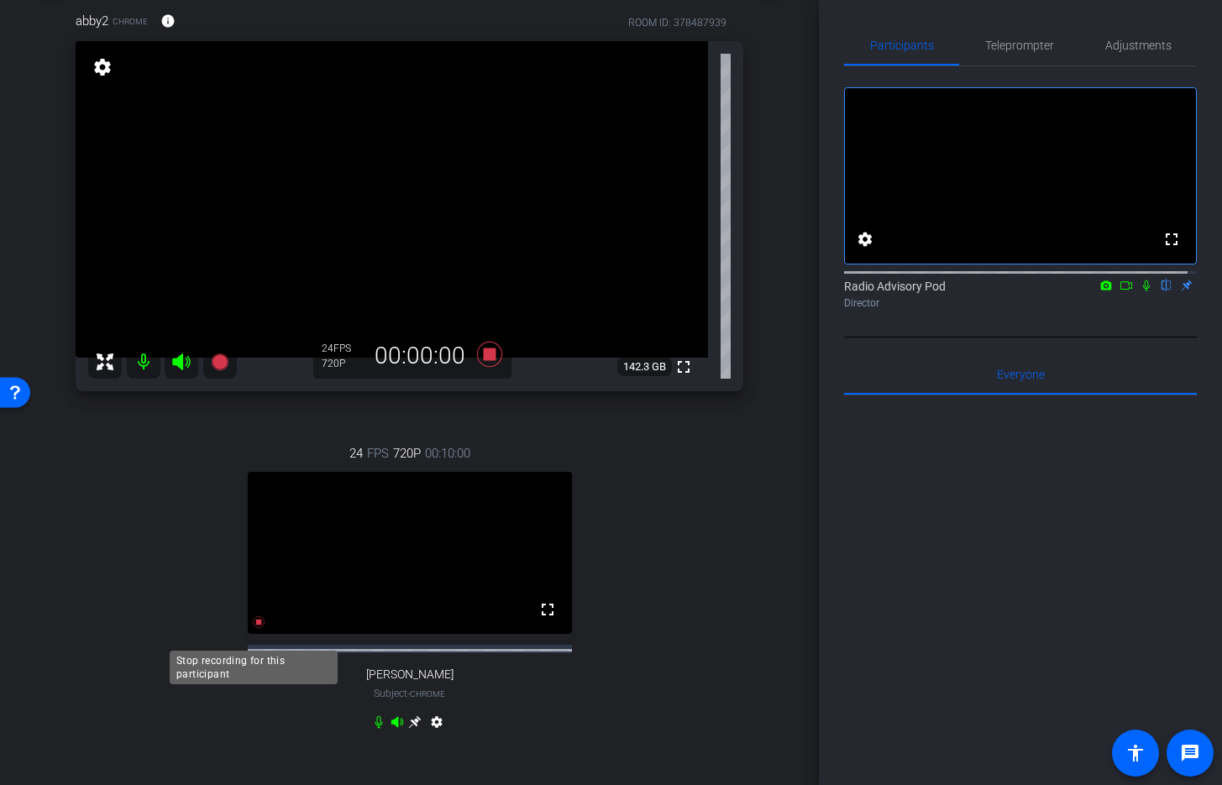
click at [256, 629] on icon at bounding box center [258, 622] width 13 height 13
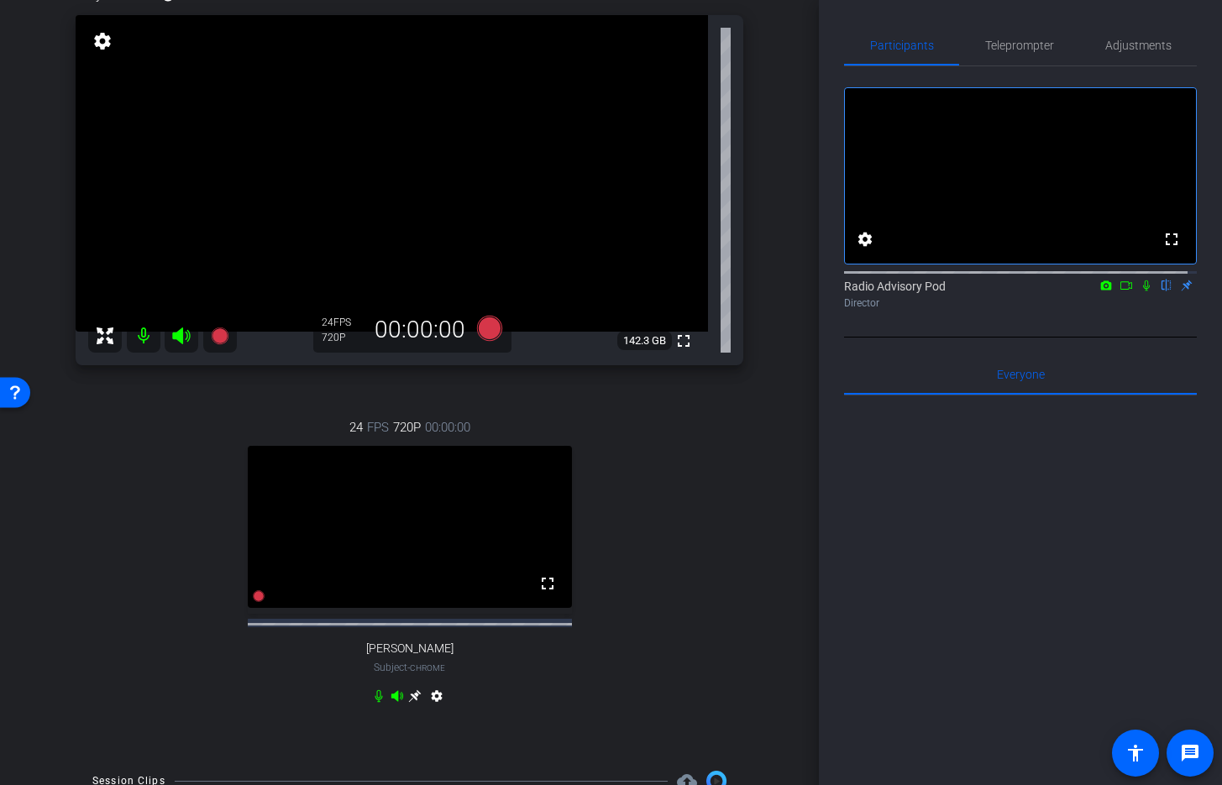
scroll to position [107, 0]
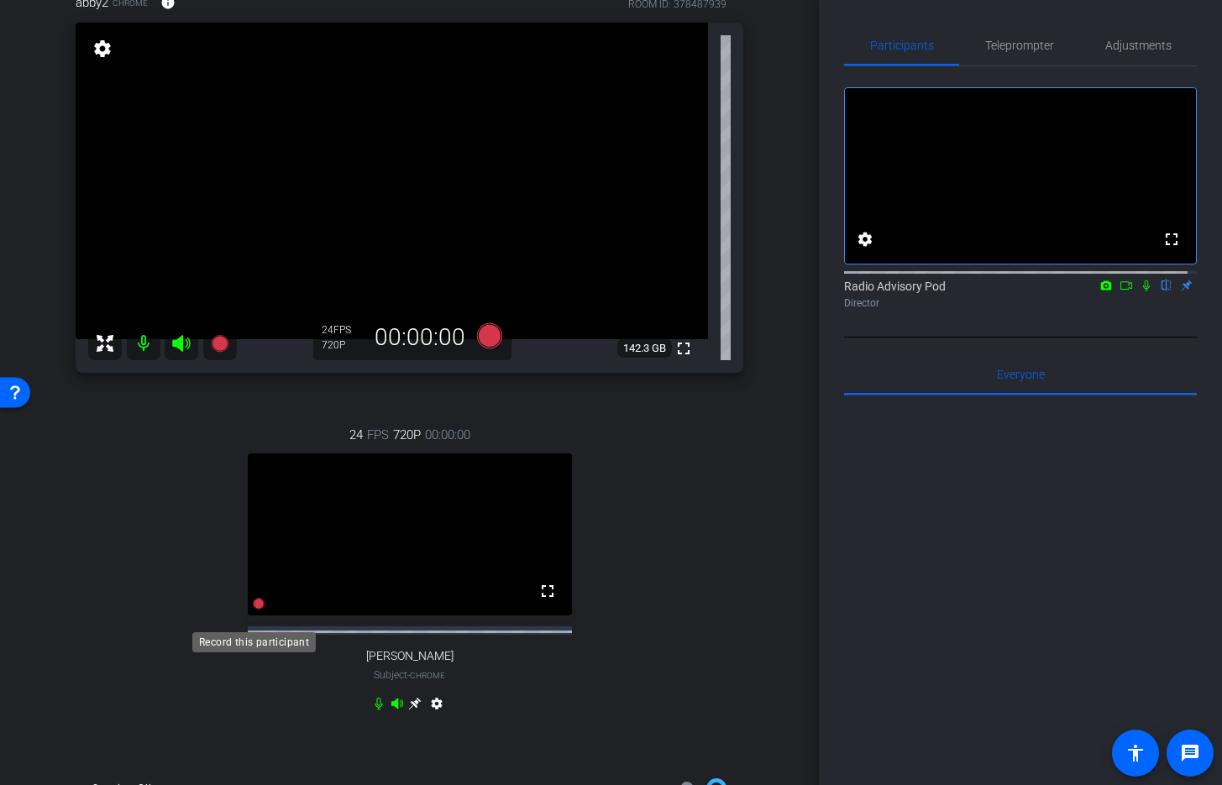
click at [254, 611] on icon at bounding box center [259, 605] width 12 height 12
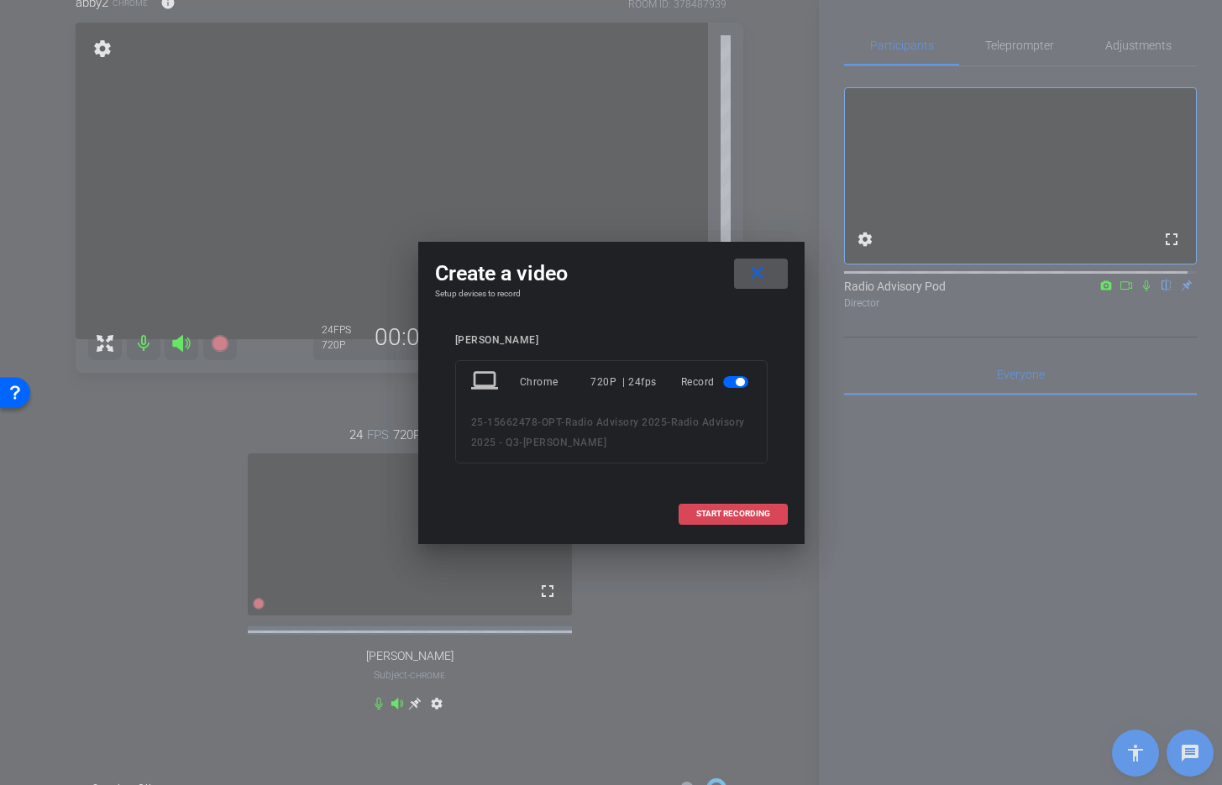
click at [736, 510] on span "START RECORDING" at bounding box center [733, 514] width 74 height 8
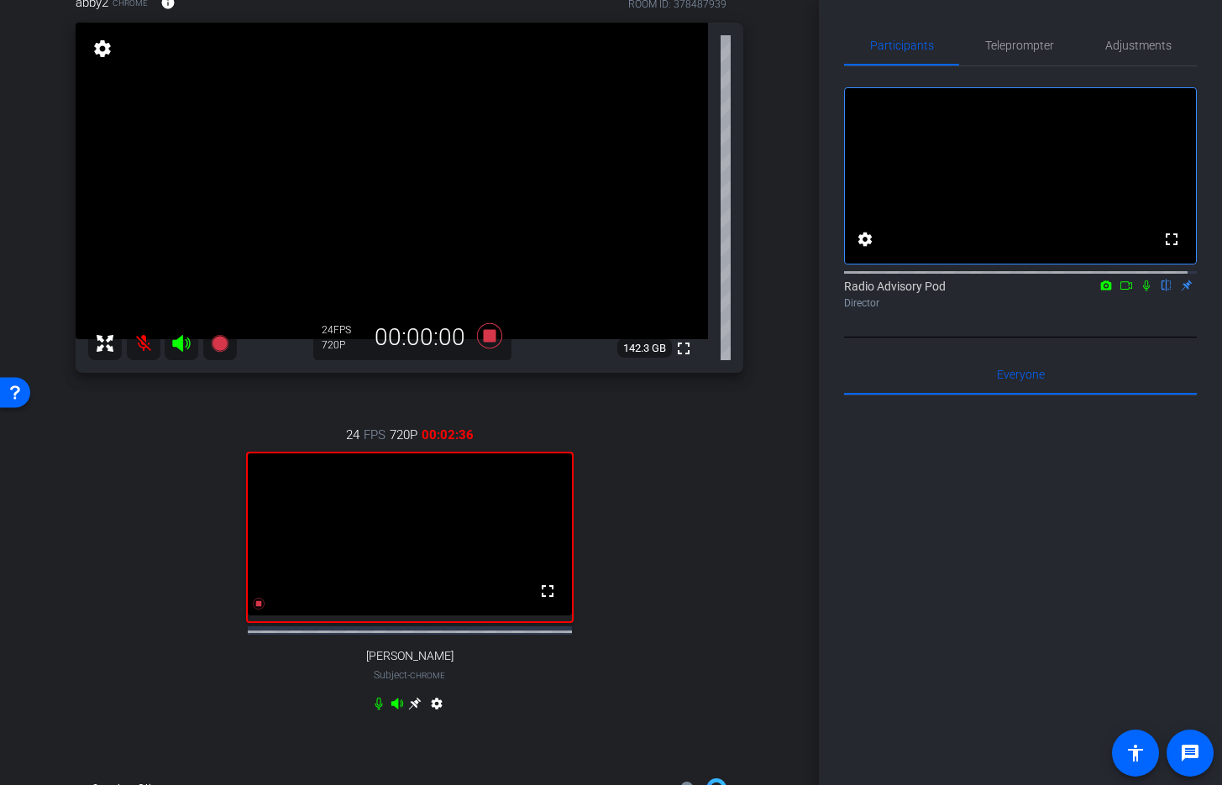
click at [1143, 292] on icon at bounding box center [1146, 286] width 7 height 11
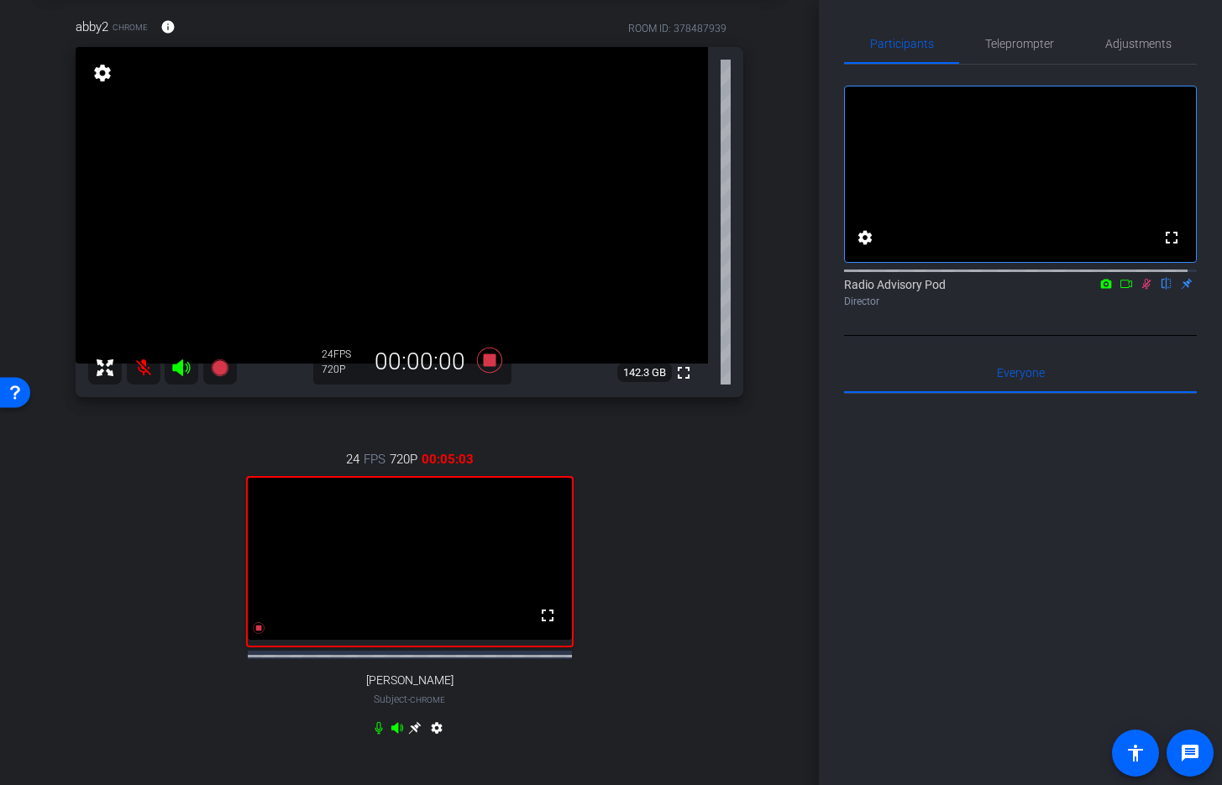
scroll to position [3, 0]
click at [1140, 288] on icon at bounding box center [1146, 282] width 13 height 12
click at [199, 649] on div "24 FPS 720P 00:10:18 fullscreen Rae Subject - Chrome settings" at bounding box center [410, 596] width 668 height 347
click at [253, 635] on icon at bounding box center [258, 628] width 13 height 13
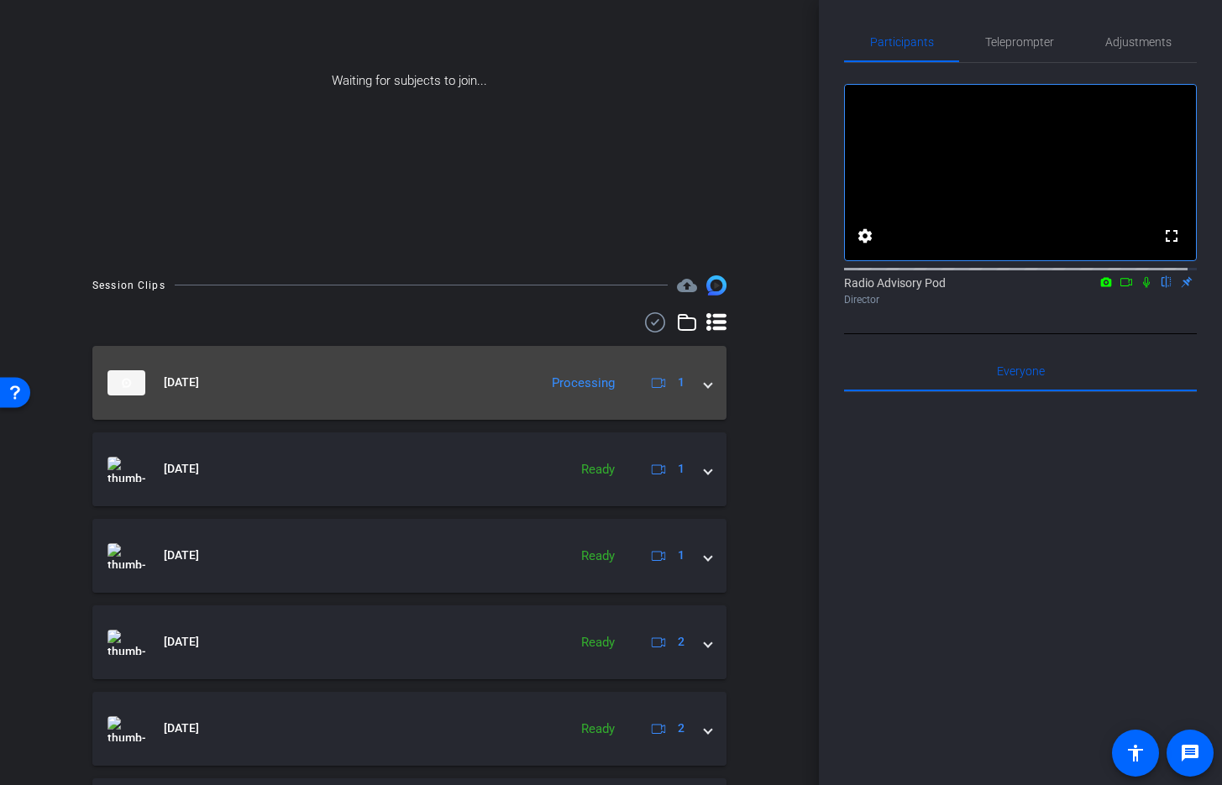
scroll to position [149, 0]
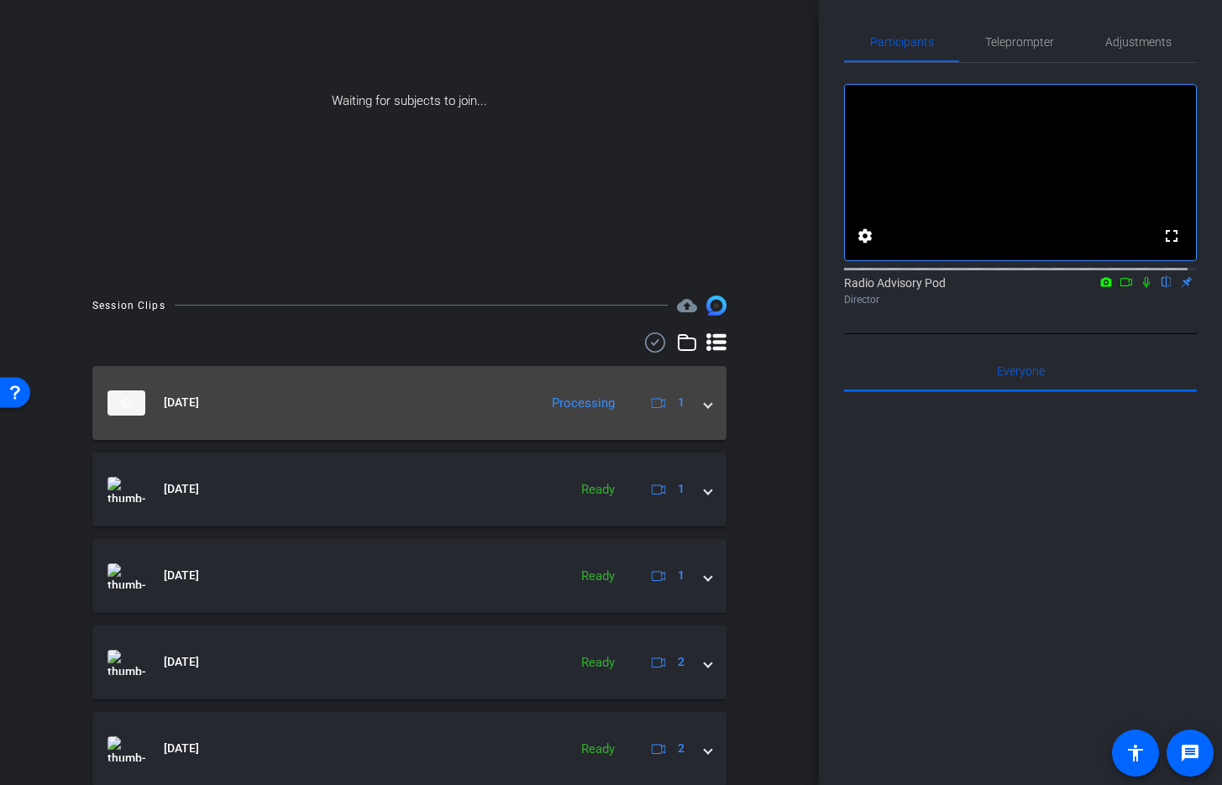
click at [705, 407] on span at bounding box center [708, 403] width 7 height 18
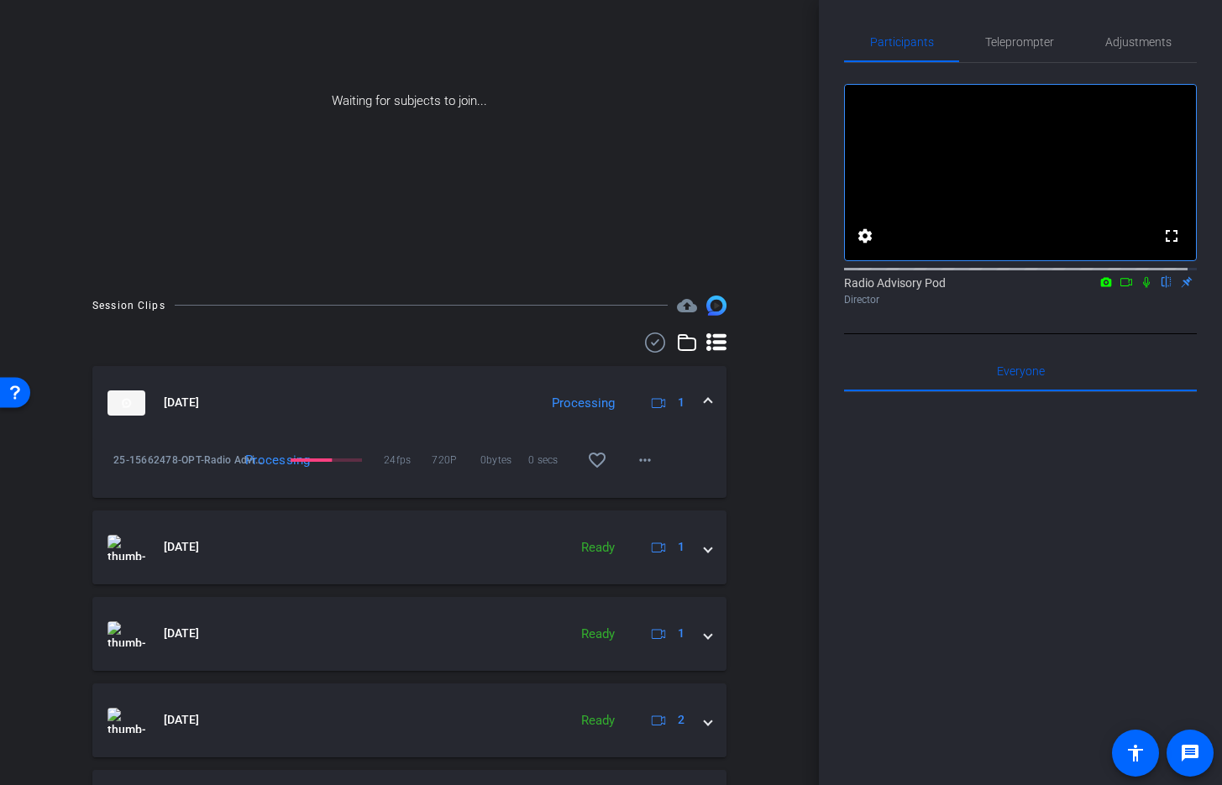
click at [1100, 288] on icon at bounding box center [1106, 282] width 13 height 12
click at [1117, 301] on div at bounding box center [611, 392] width 1222 height 785
click at [1122, 288] on icon at bounding box center [1126, 282] width 13 height 12
click at [1160, 288] on icon at bounding box center [1166, 282] width 13 height 12
